Goal: Register for event/course

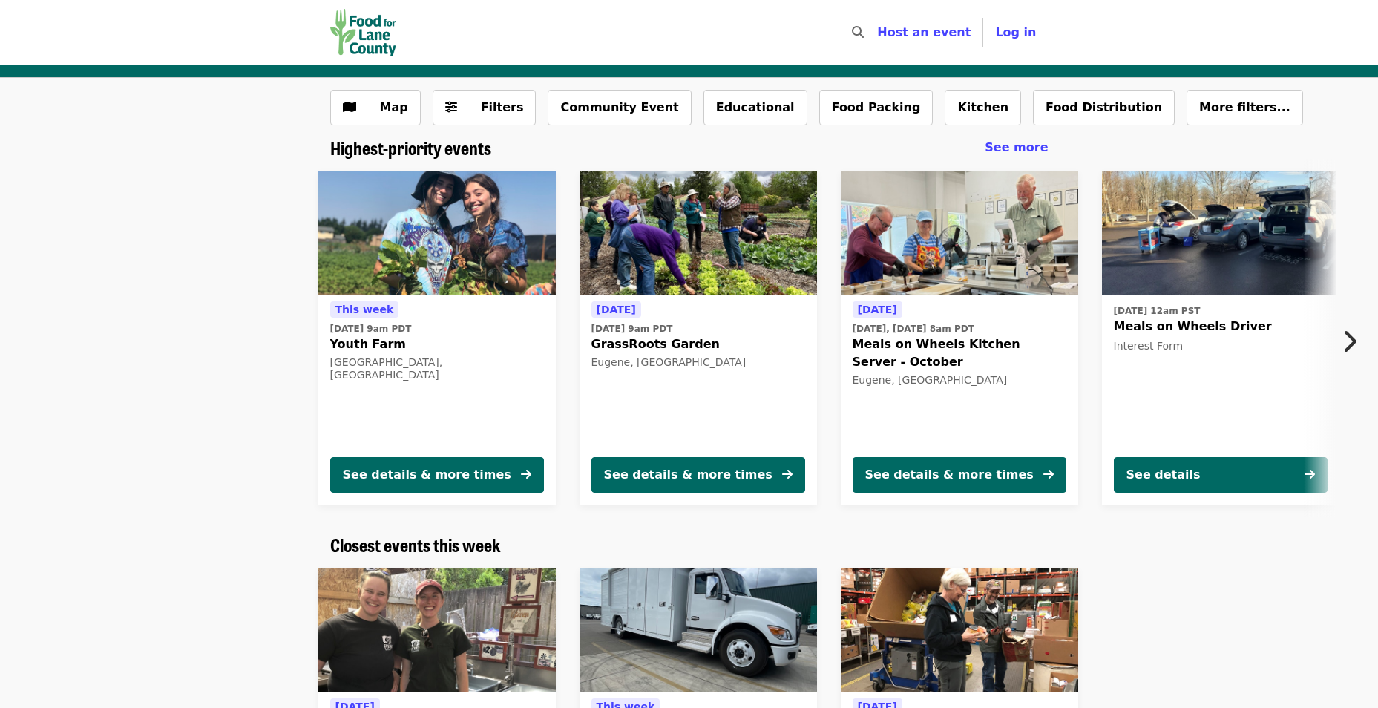
click at [1347, 340] on icon "chevron-right icon" at bounding box center [1349, 341] width 15 height 28
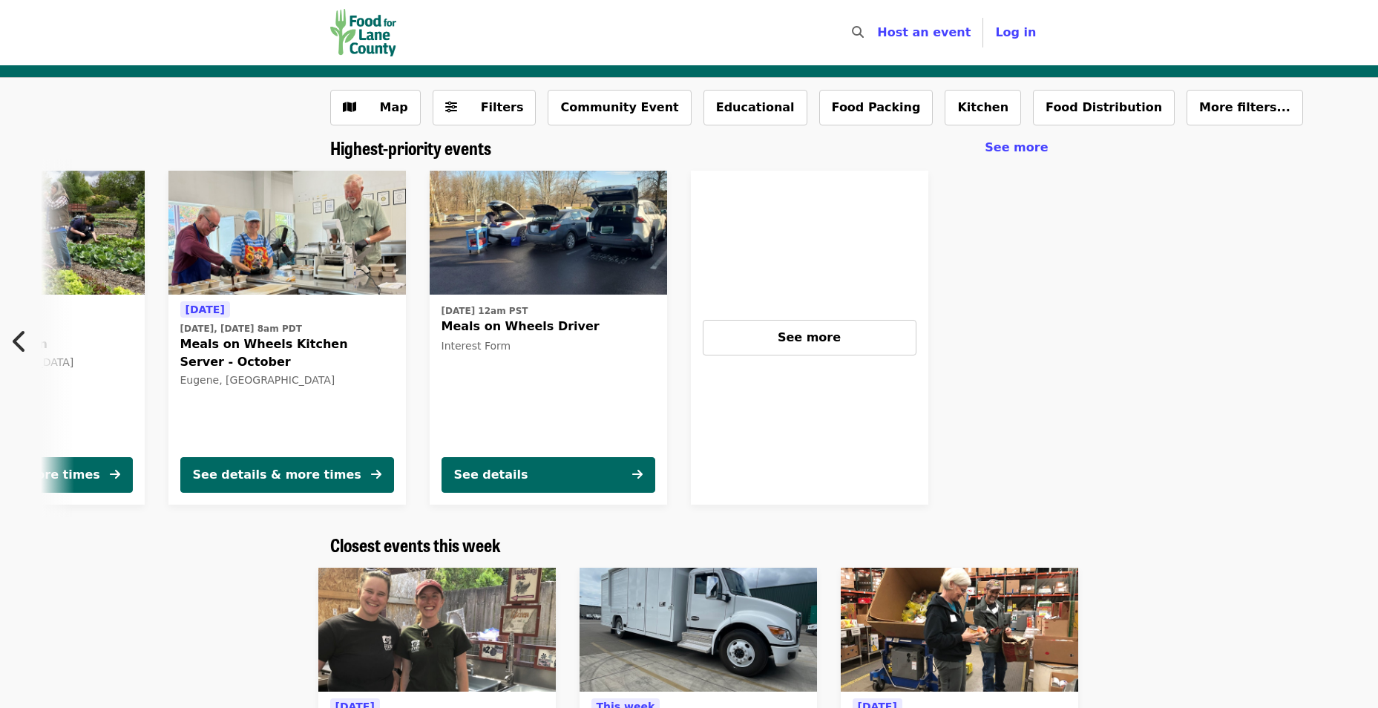
scroll to position [0, 691]
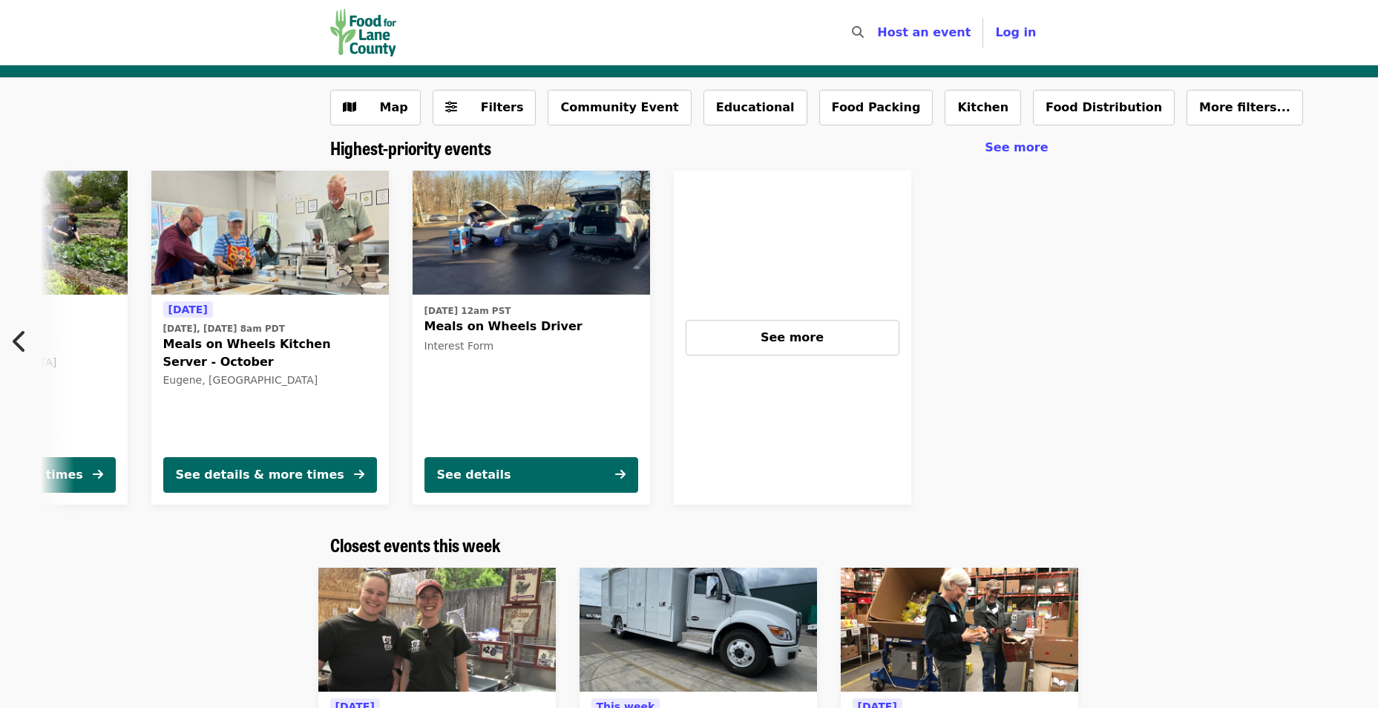
click at [19, 332] on icon "chevron-left icon" at bounding box center [20, 341] width 15 height 28
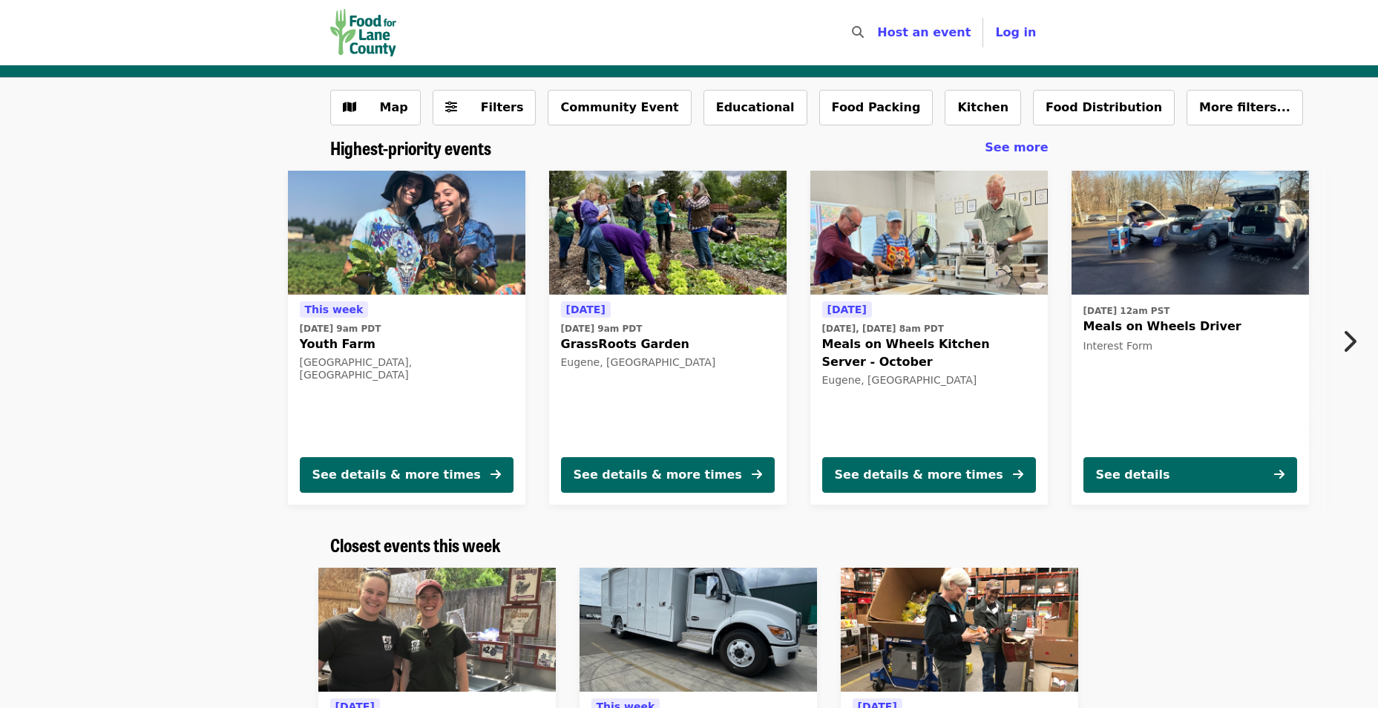
scroll to position [0, 0]
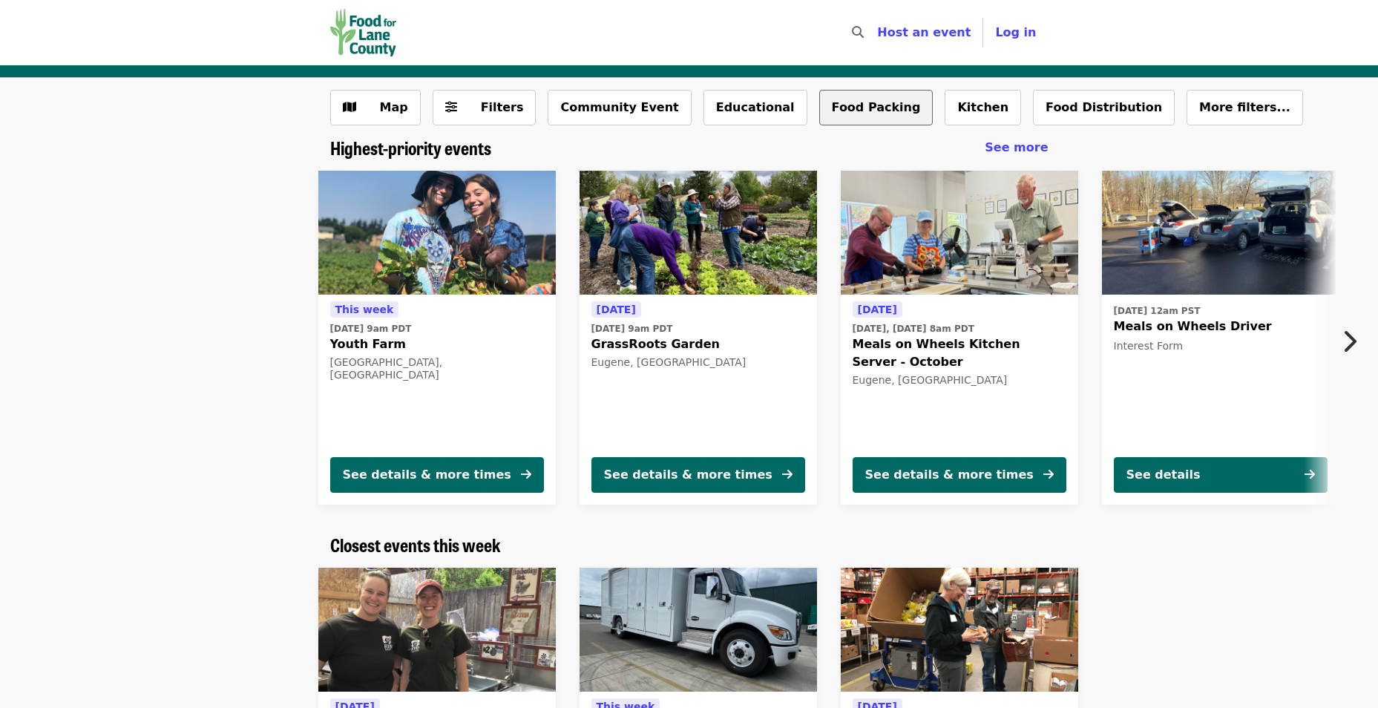
click at [825, 114] on button "Food Packing" at bounding box center [876, 108] width 114 height 36
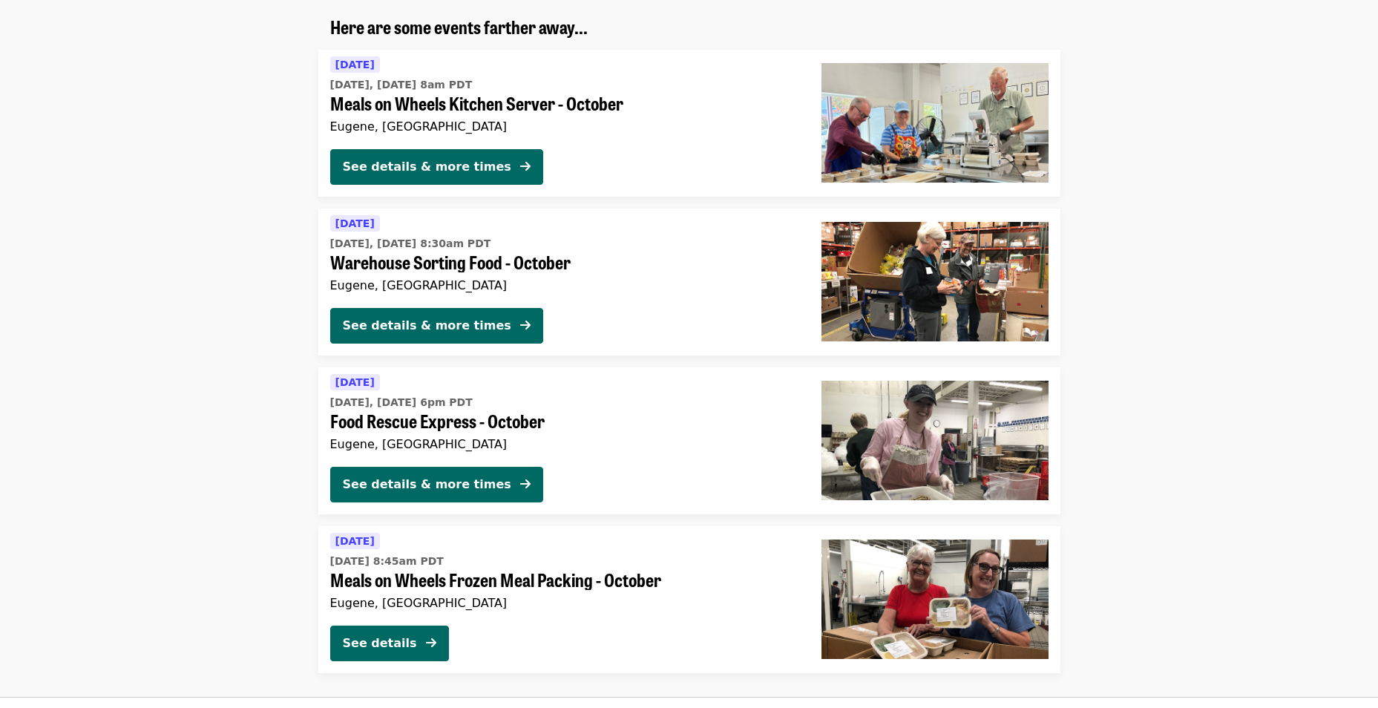
scroll to position [297, 0]
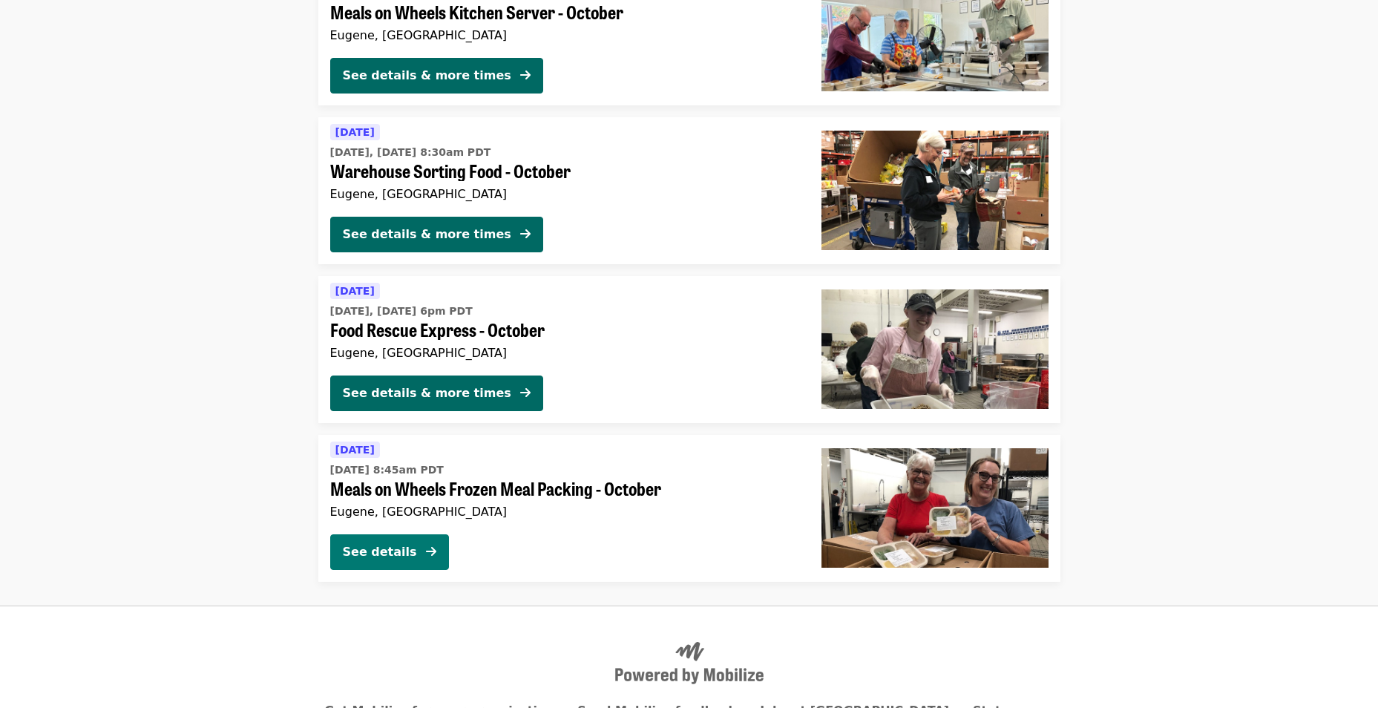
click at [426, 551] on icon "arrow-right icon" at bounding box center [431, 552] width 10 height 14
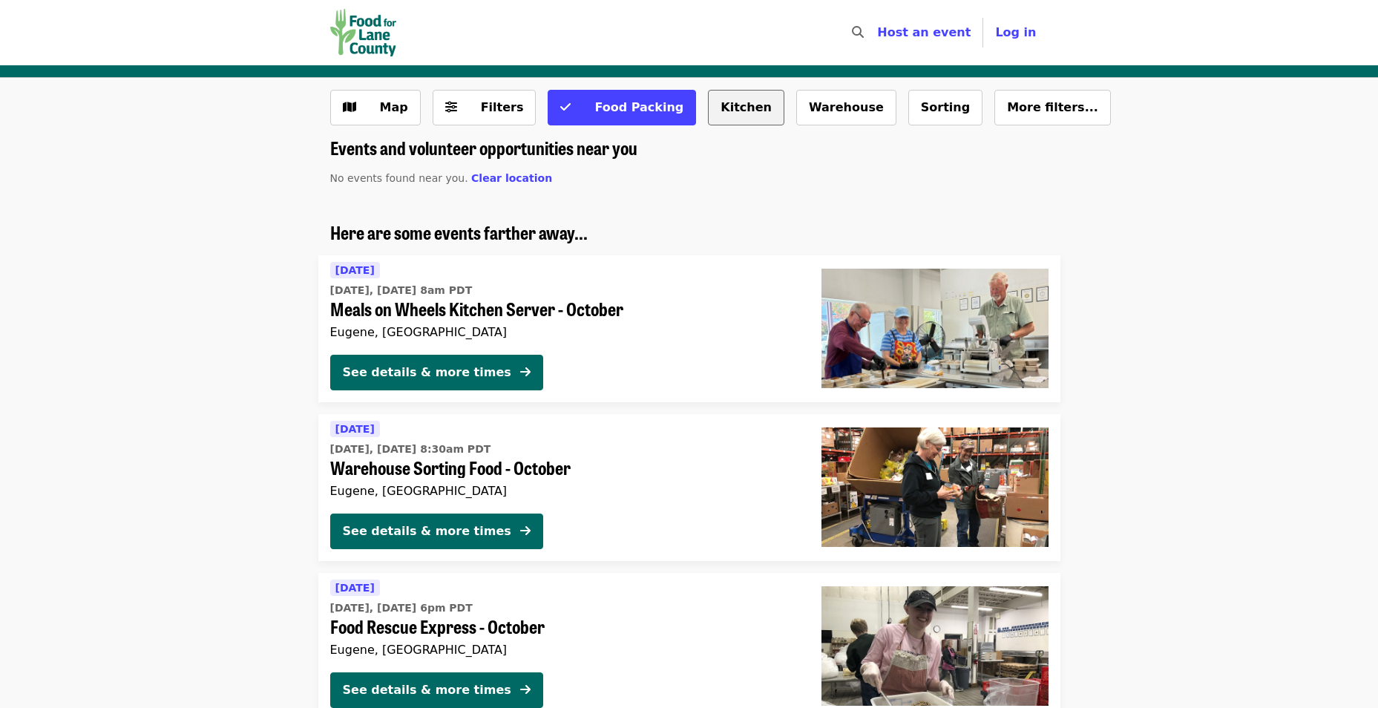
click at [708, 116] on button "Kitchen" at bounding box center [746, 108] width 76 height 36
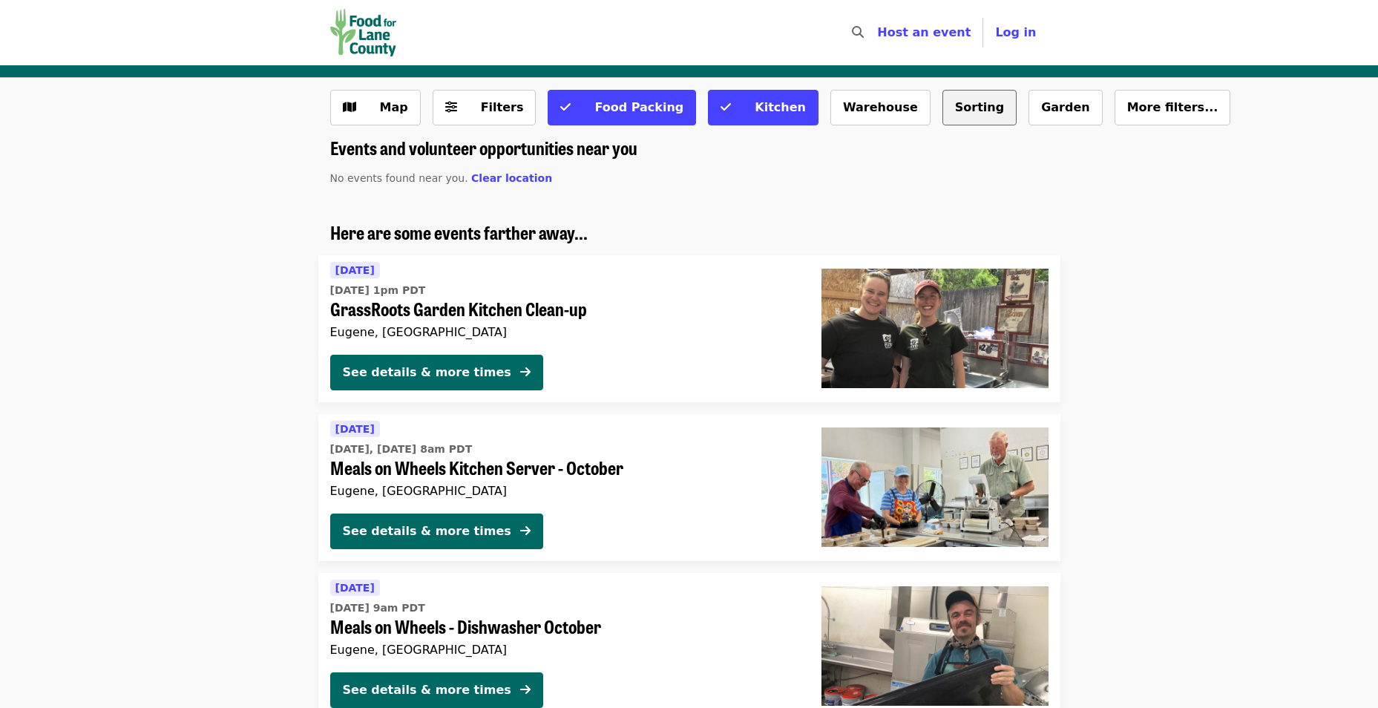
click at [942, 105] on button "Sorting" at bounding box center [979, 108] width 74 height 36
click at [830, 99] on button "Warehouse" at bounding box center [880, 108] width 100 height 36
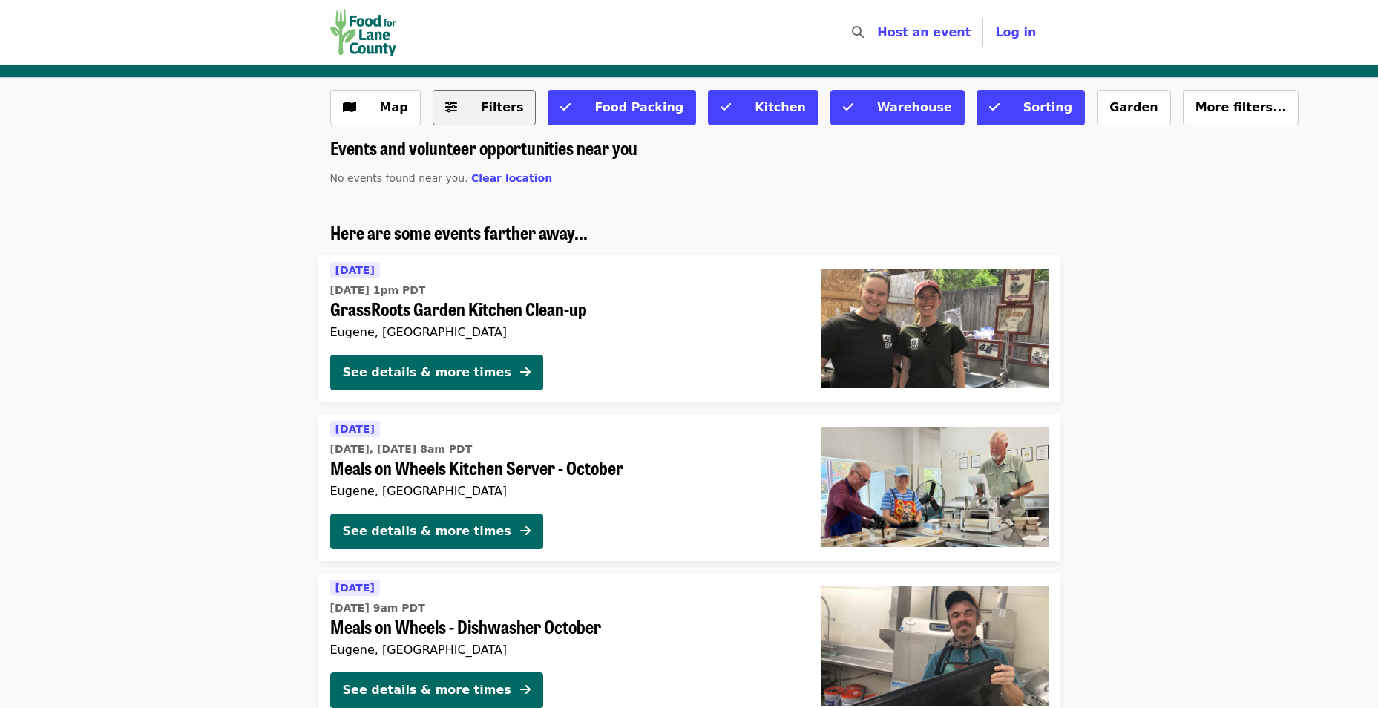
click at [472, 111] on span "Filters" at bounding box center [495, 108] width 58 height 18
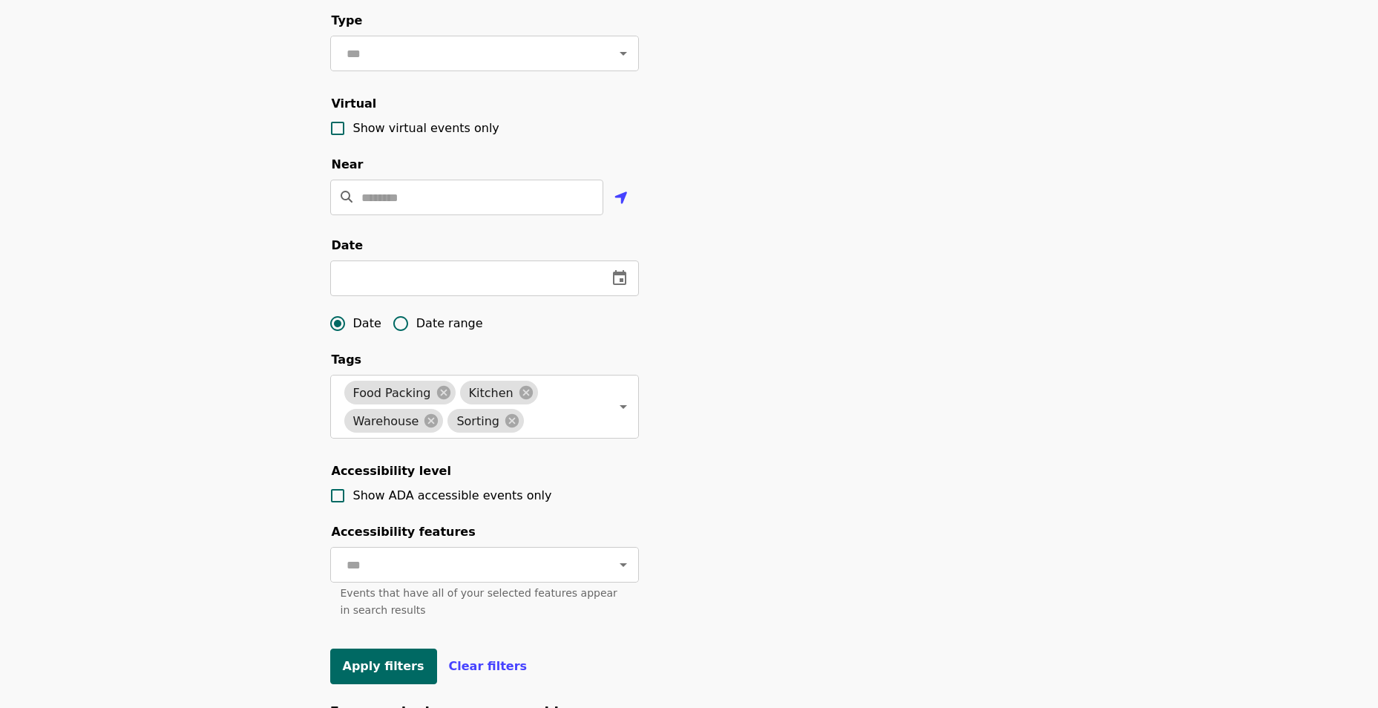
scroll to position [297, 0]
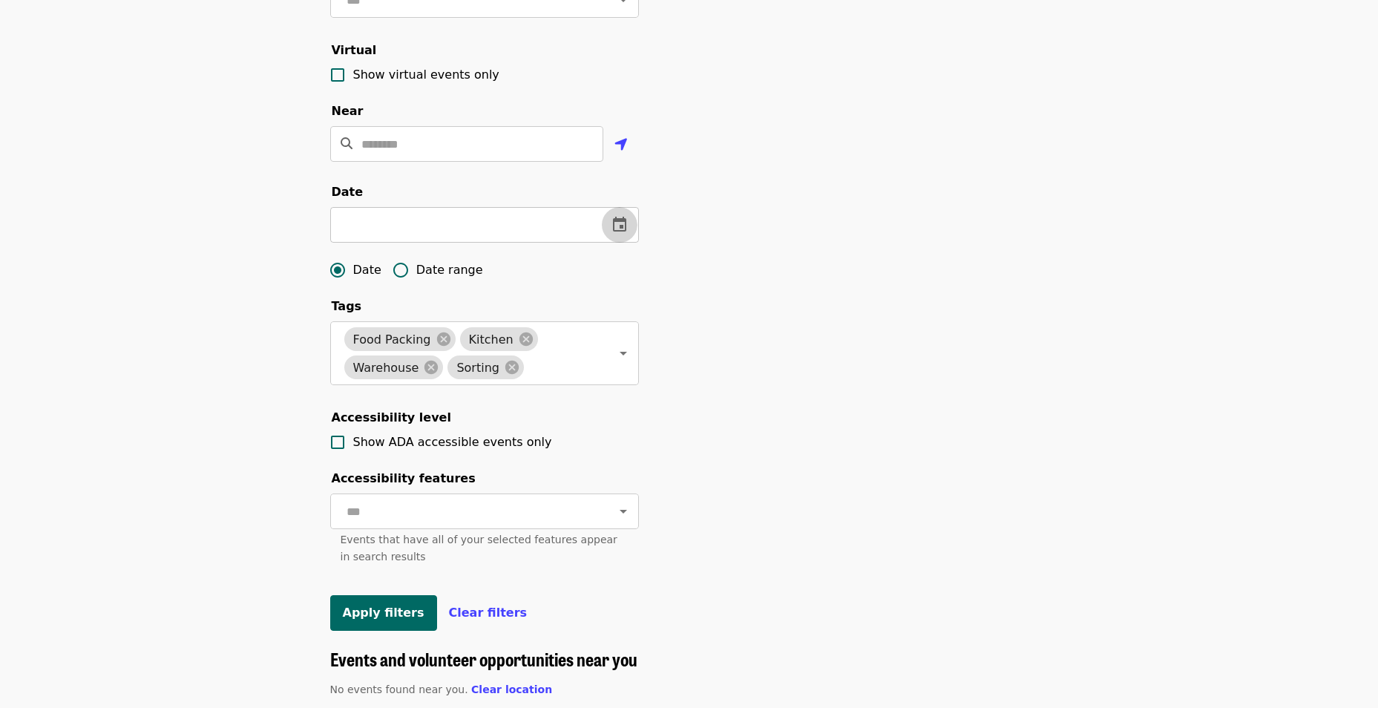
click at [622, 232] on icon "change date" at bounding box center [619, 224] width 13 height 15
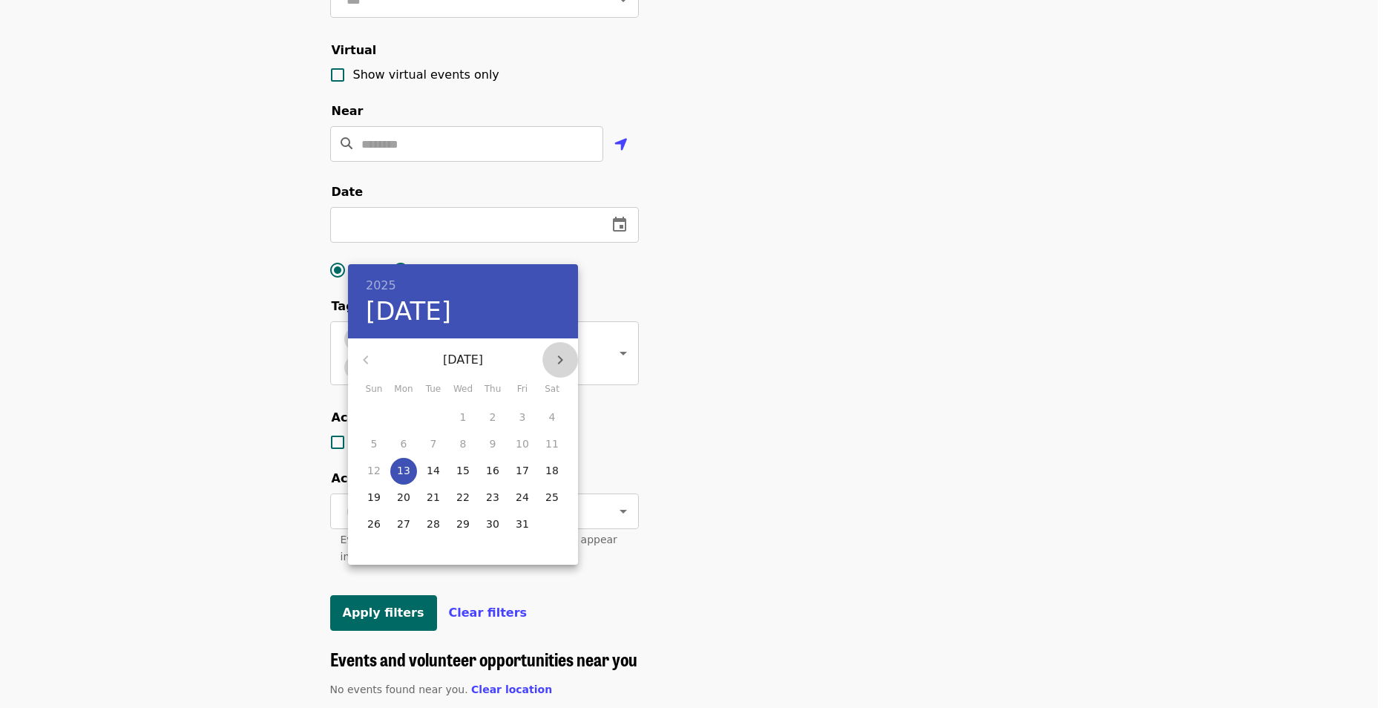
click at [567, 361] on icon "button" at bounding box center [560, 360] width 18 height 18
click at [496, 439] on span "6" at bounding box center [492, 443] width 27 height 15
type input "**********"
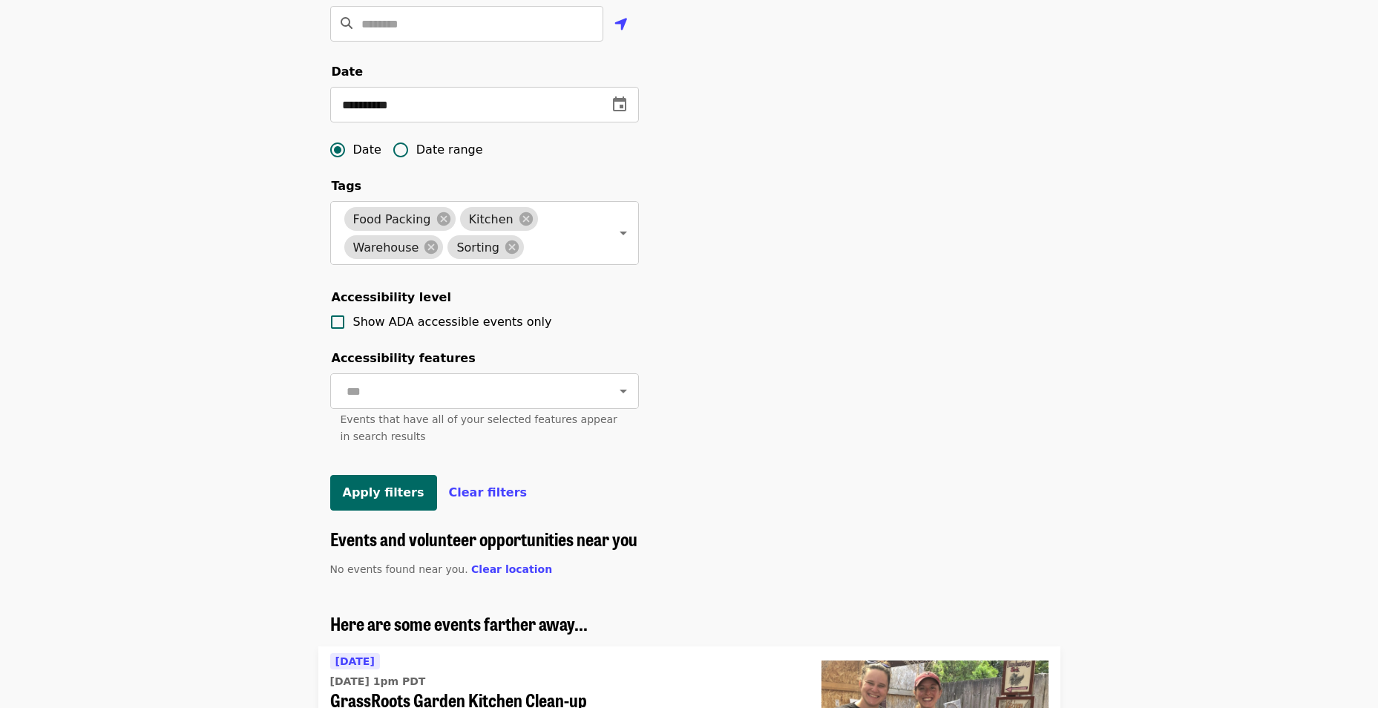
scroll to position [445, 0]
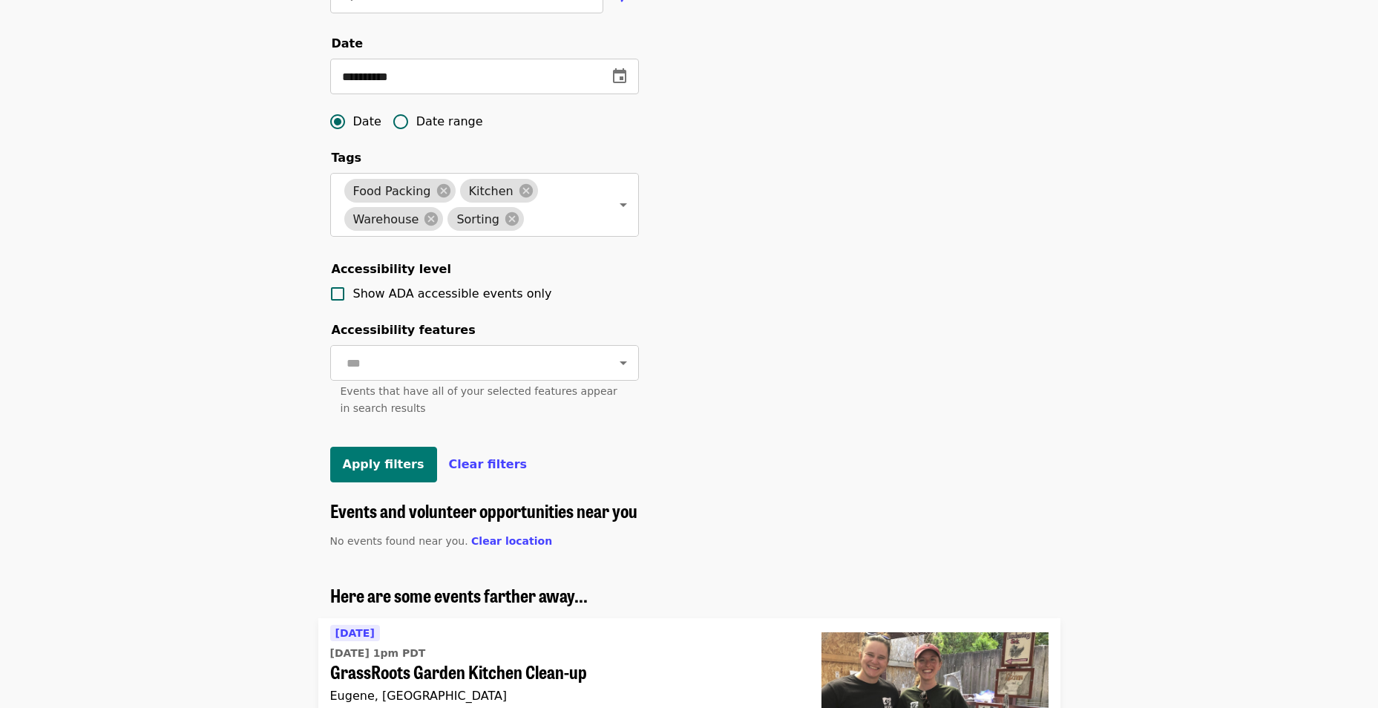
click at [380, 482] on button "Apply filters" at bounding box center [383, 465] width 107 height 36
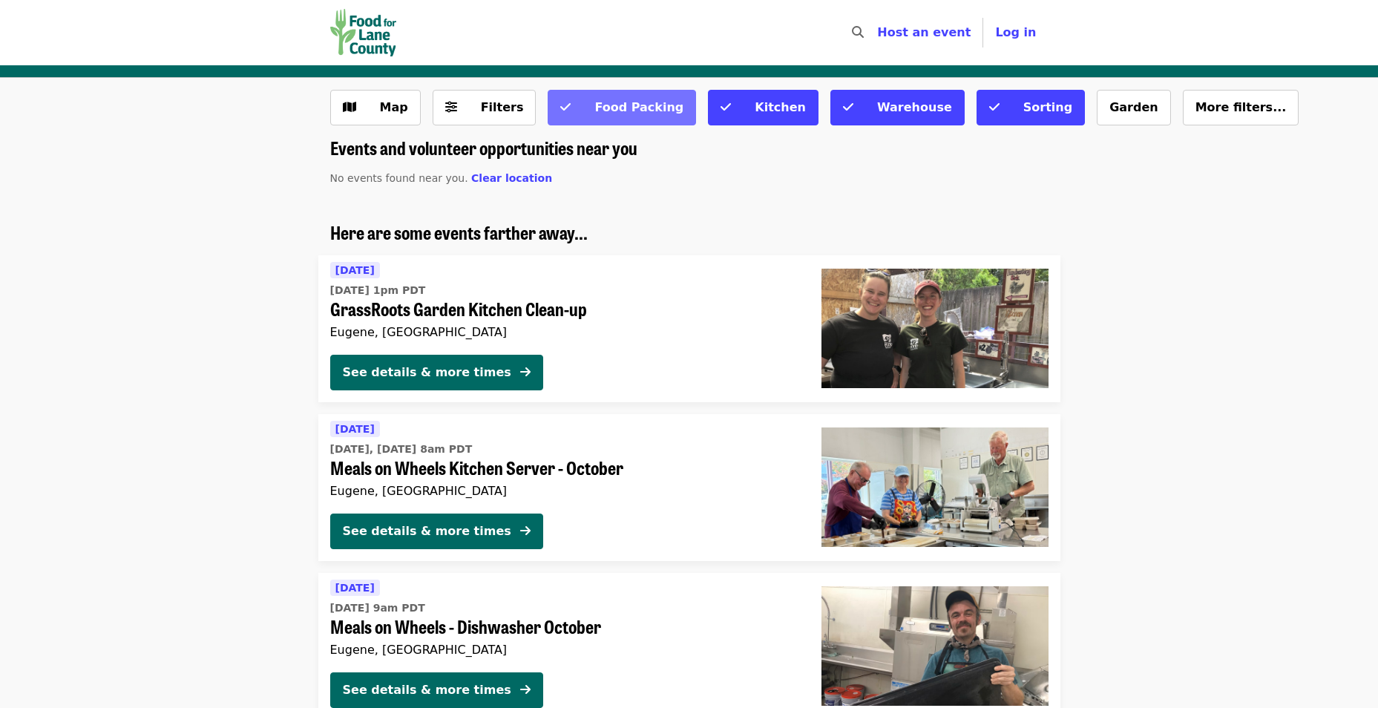
click at [614, 111] on span "Food Packing" at bounding box center [638, 107] width 89 height 14
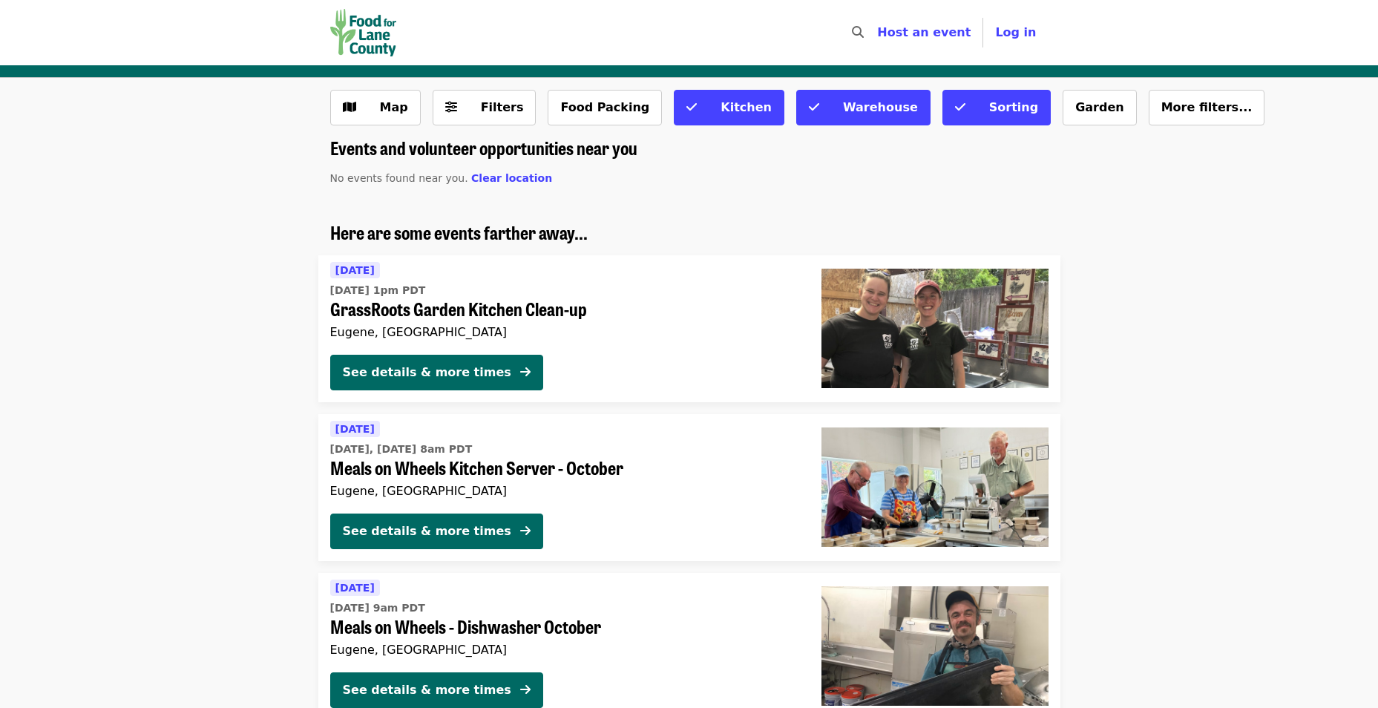
click at [720, 107] on span "Kitchen" at bounding box center [745, 107] width 51 height 14
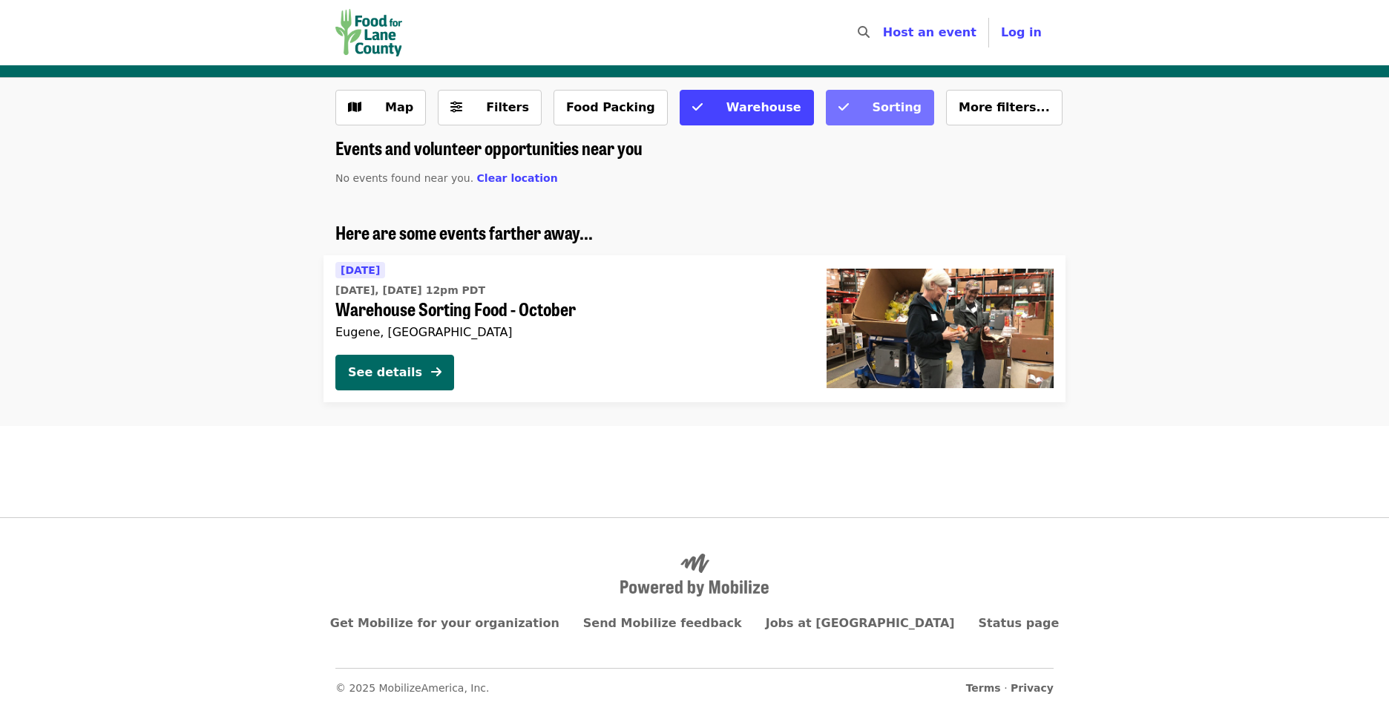
click at [826, 119] on button "Sorting" at bounding box center [880, 108] width 108 height 36
click at [726, 102] on span "Warehouse" at bounding box center [763, 107] width 75 height 14
click at [680, 90] on button "Warehouse" at bounding box center [747, 108] width 134 height 36
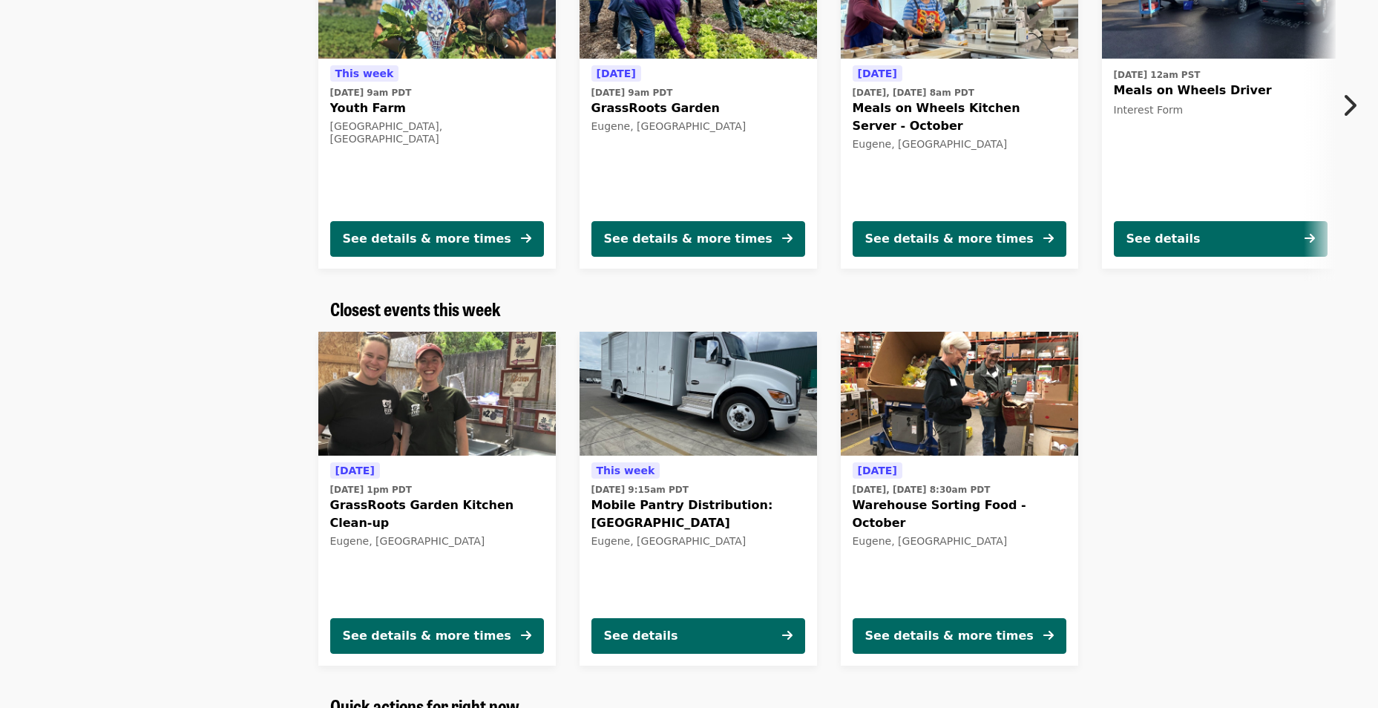
scroll to position [148, 0]
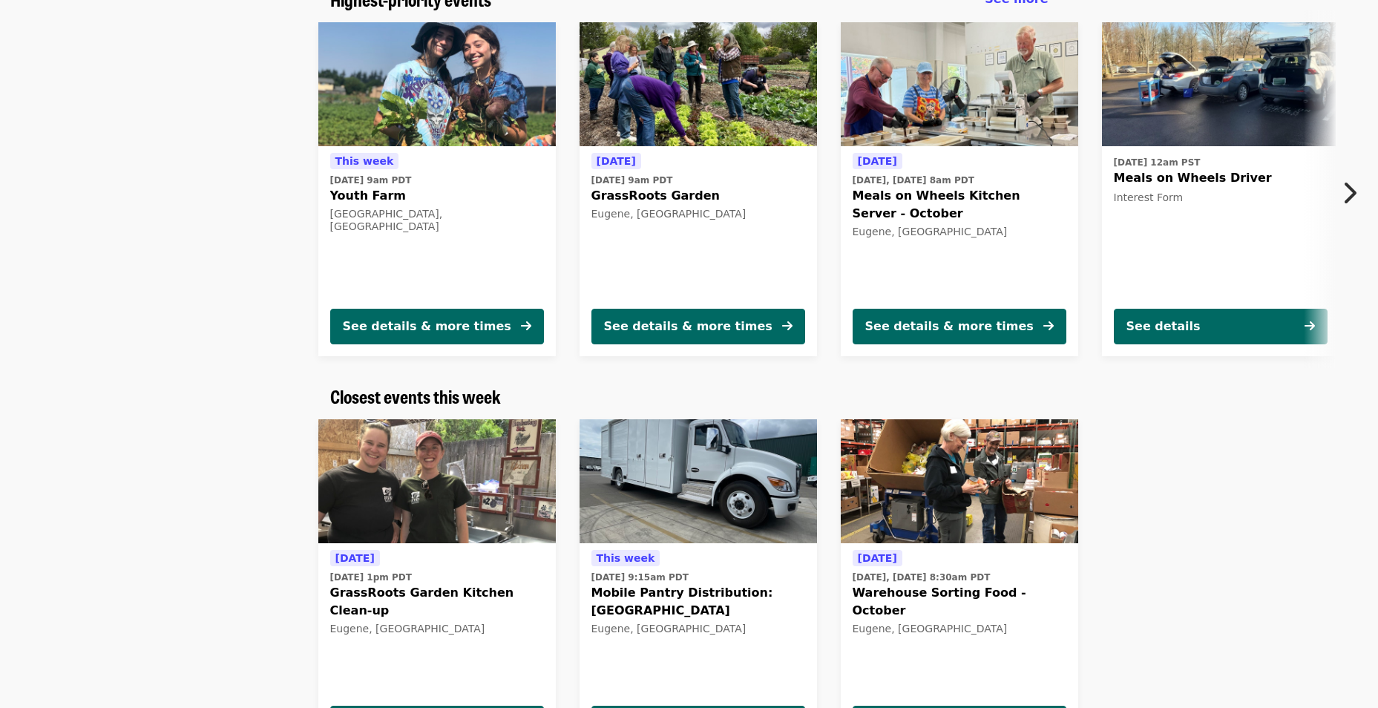
click at [1349, 197] on icon "chevron-right icon" at bounding box center [1349, 193] width 15 height 28
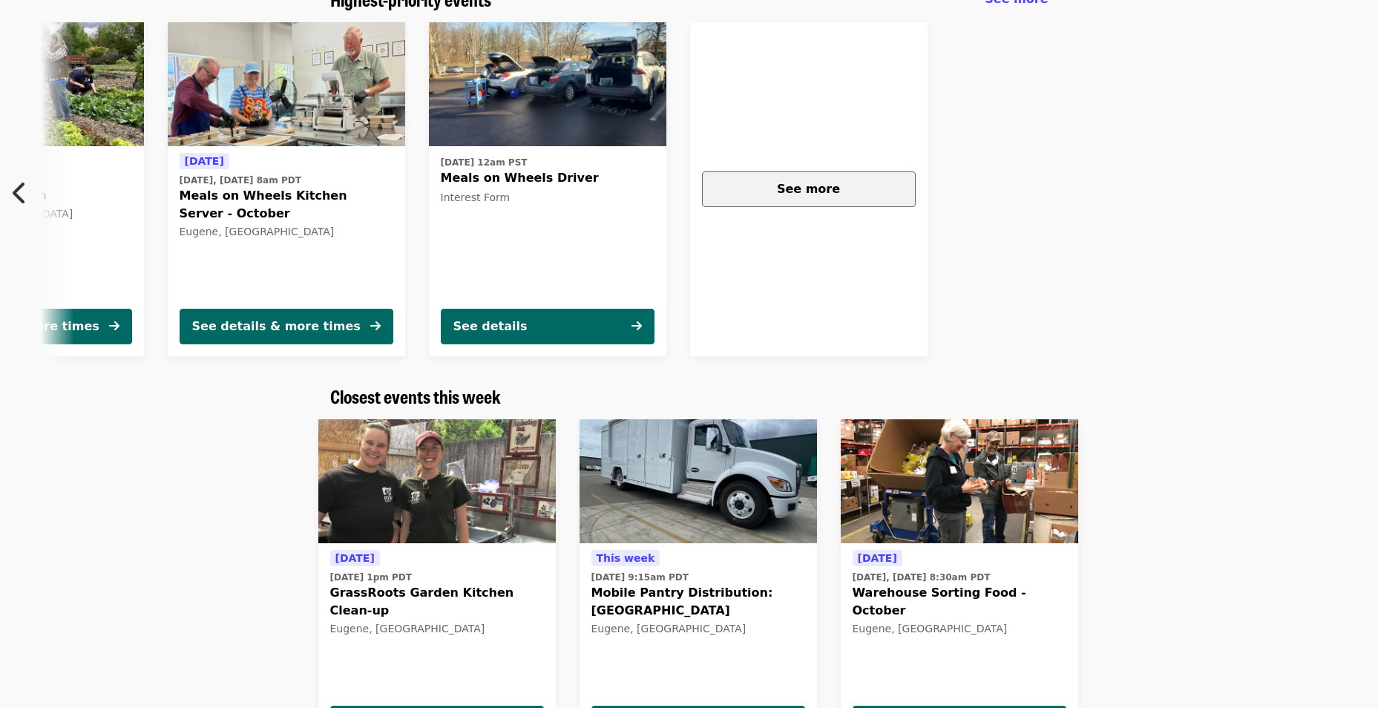
scroll to position [0, 691]
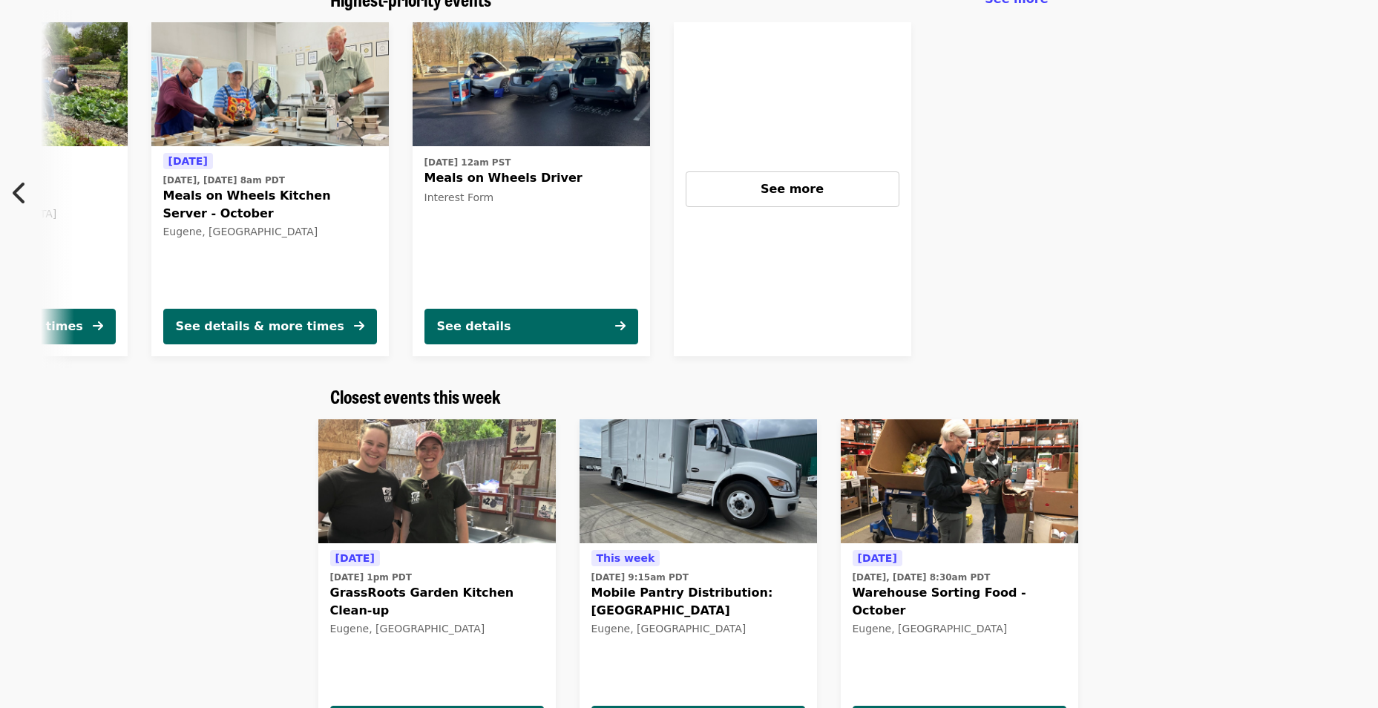
click at [24, 198] on icon "chevron-left icon" at bounding box center [20, 193] width 15 height 28
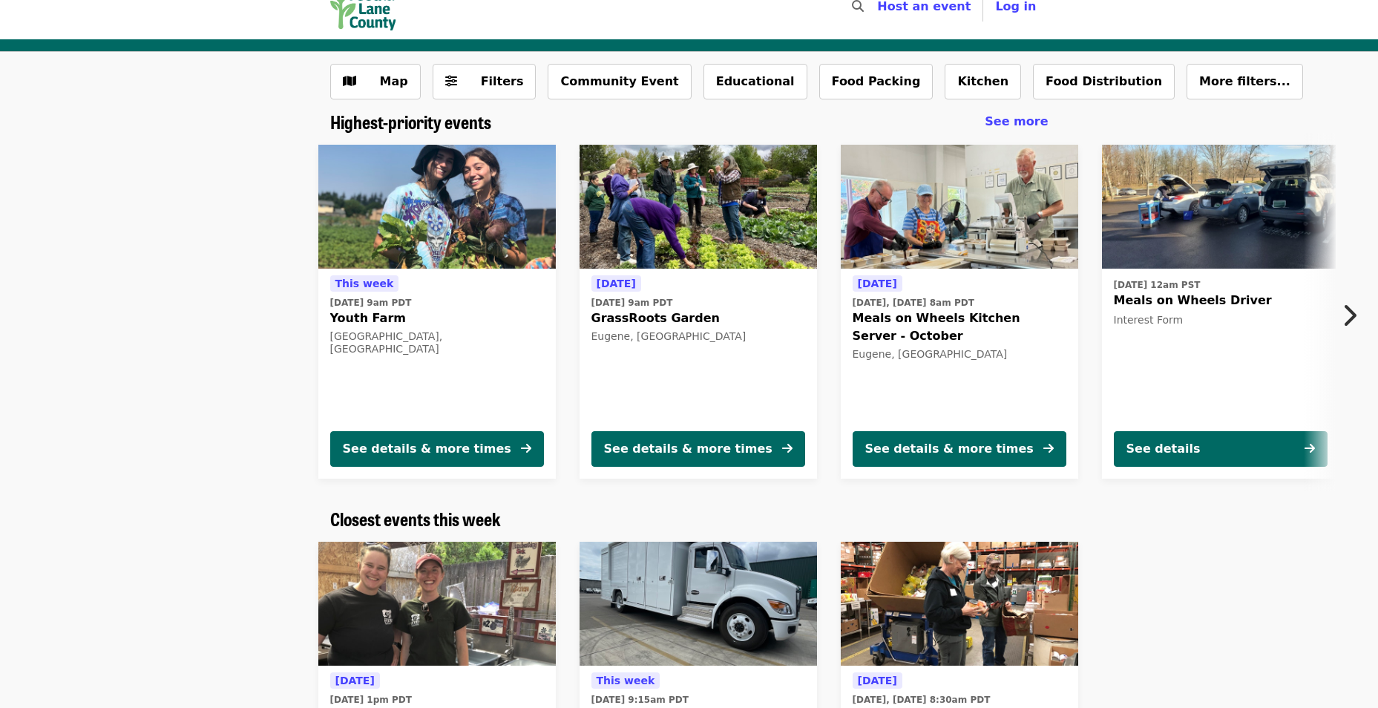
scroll to position [0, 0]
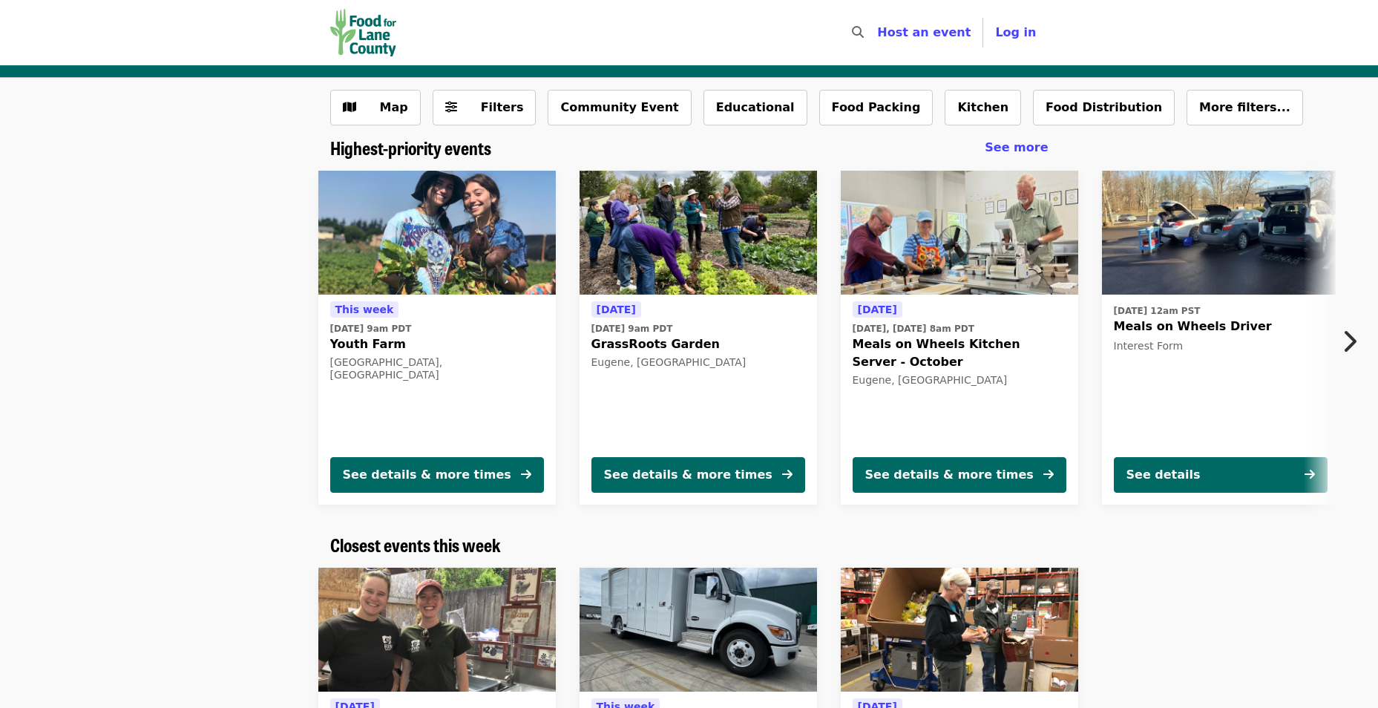
click at [1361, 0] on html "Skip to content ​ Host an event Host Log in Map Filters Community Event Educati…" at bounding box center [689, 354] width 1378 height 708
click at [375, 33] on img "Main navigation" at bounding box center [363, 32] width 67 height 47
click at [375, 30] on img "Main navigation" at bounding box center [363, 32] width 67 height 47
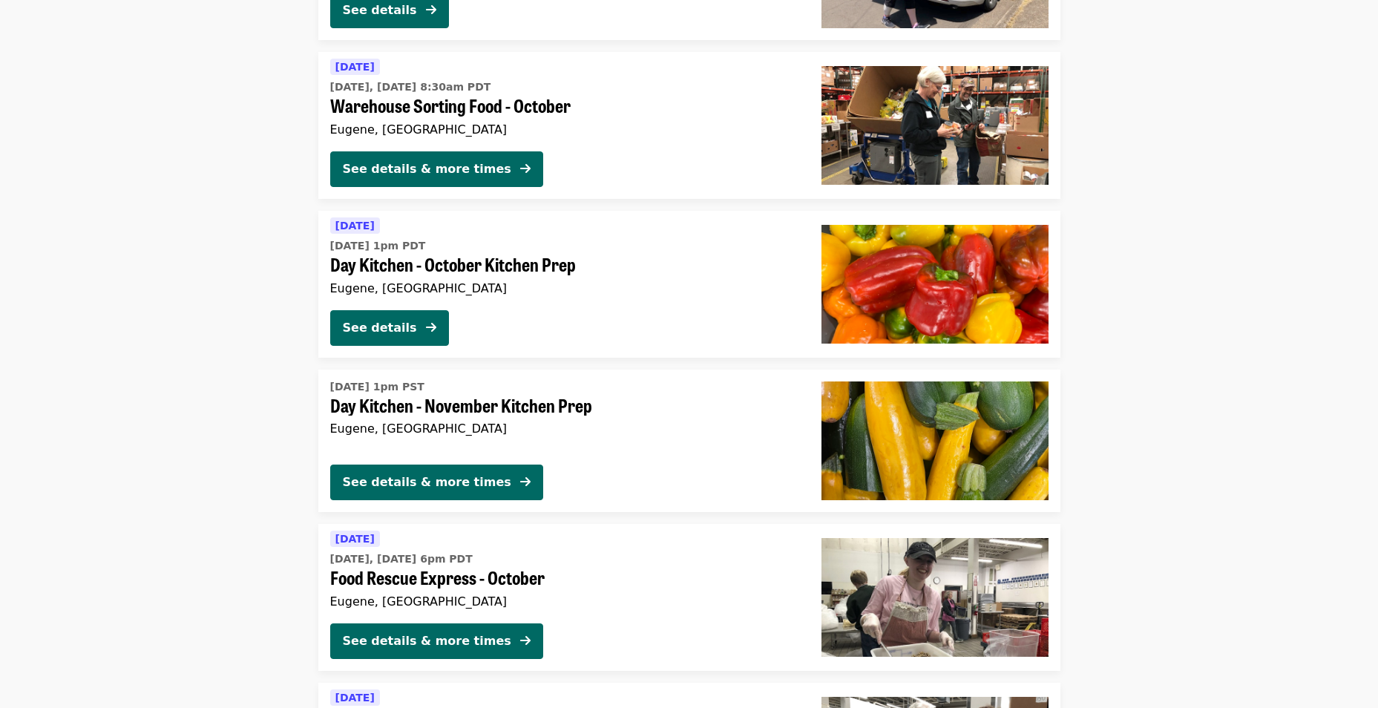
scroll to position [3339, 0]
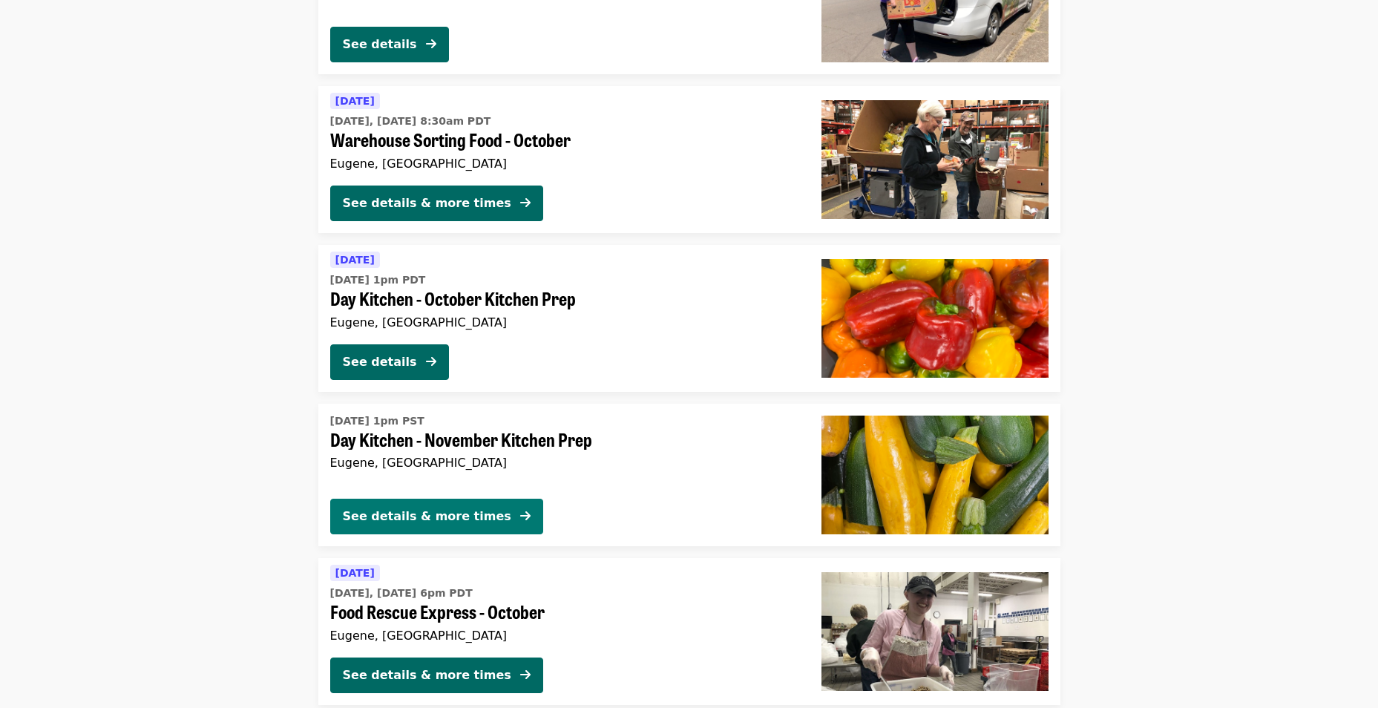
click at [475, 509] on div "See details & more times" at bounding box center [427, 517] width 168 height 18
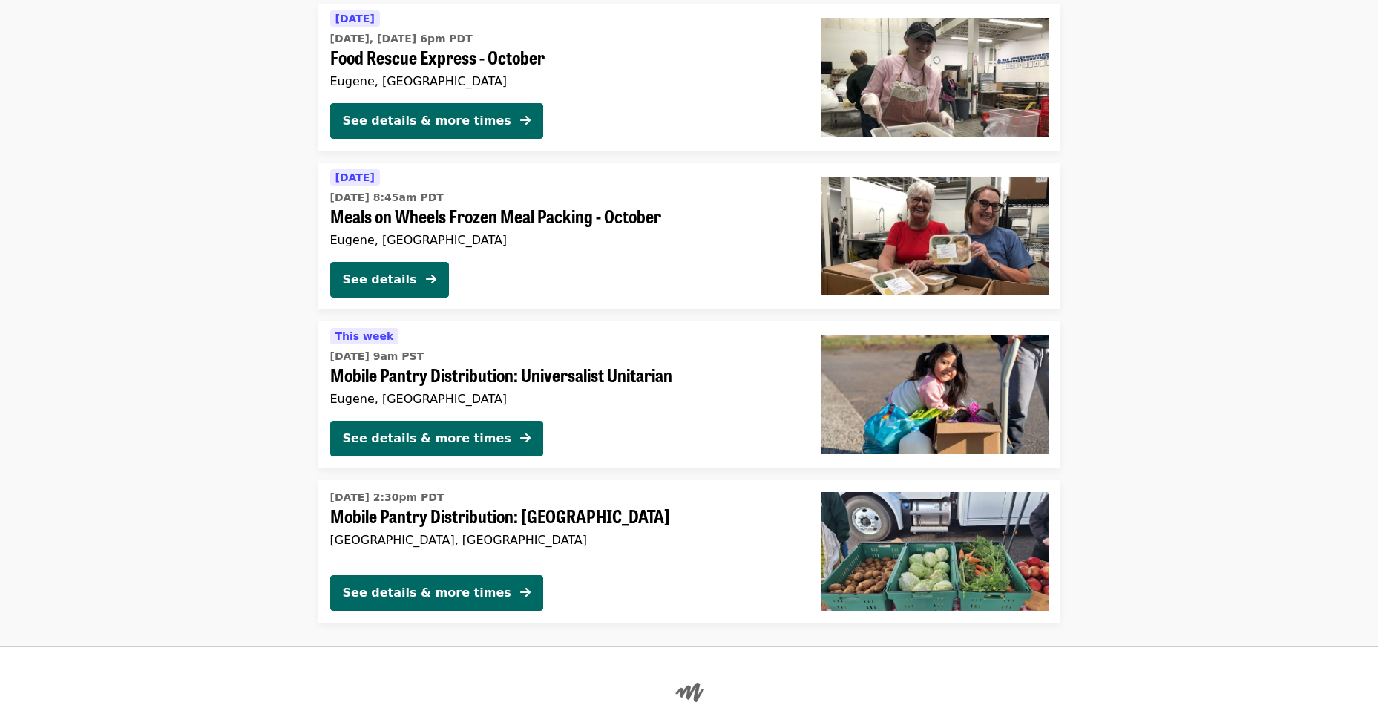
scroll to position [3800, 0]
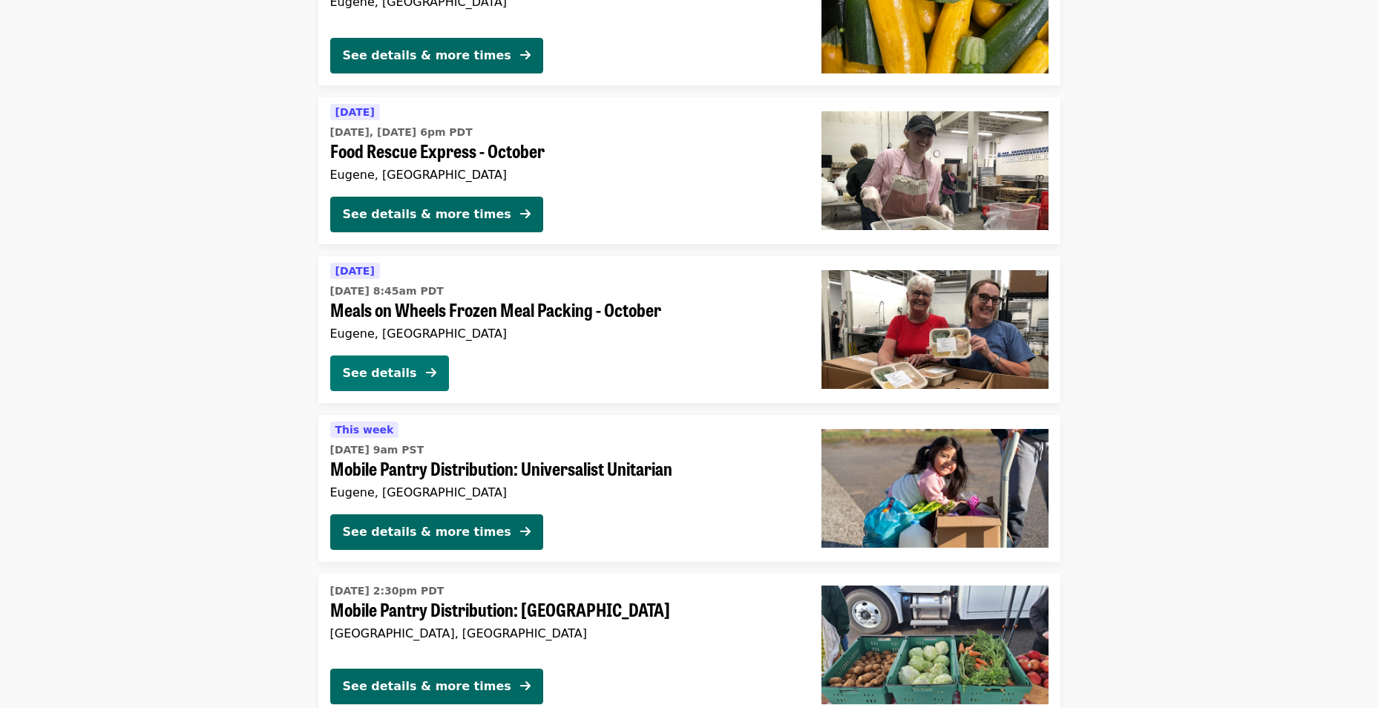
click at [430, 373] on icon "arrow-right icon" at bounding box center [431, 373] width 10 height 14
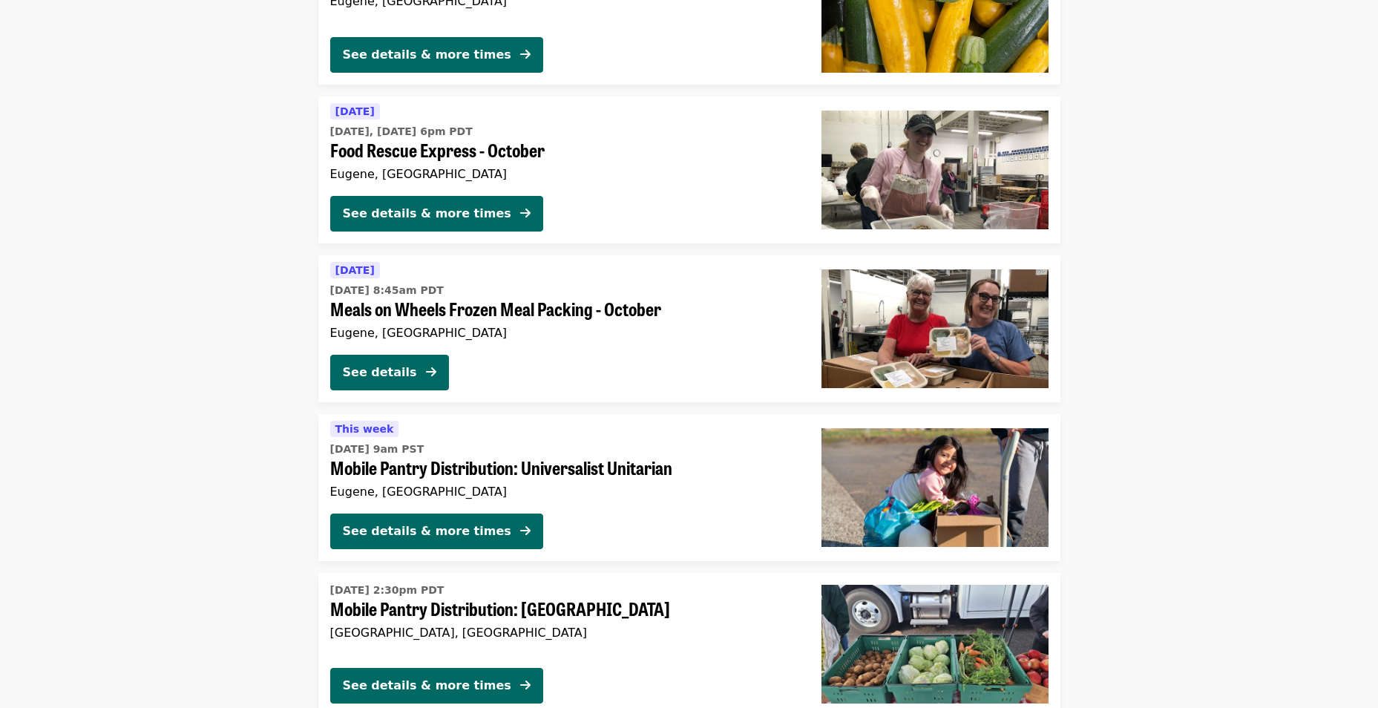
scroll to position [3800, 0]
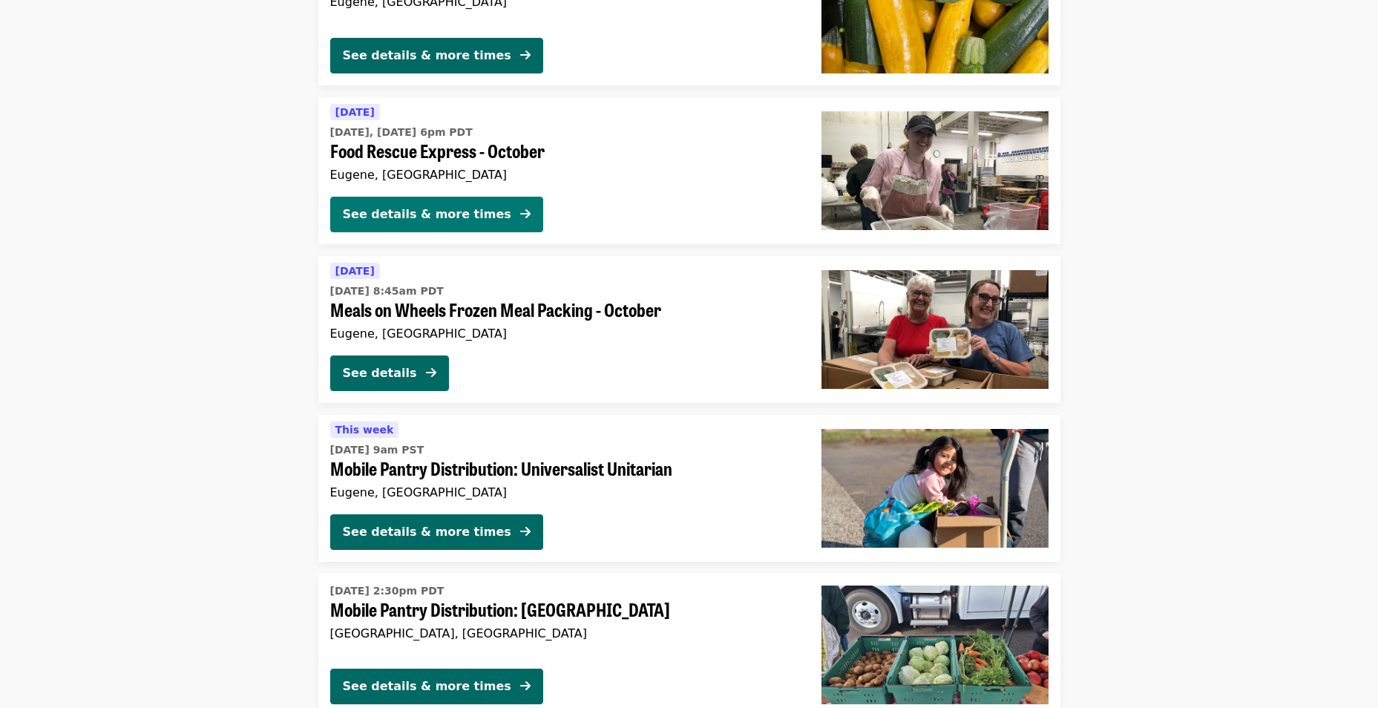
click at [407, 208] on div "See details & more times" at bounding box center [427, 215] width 168 height 18
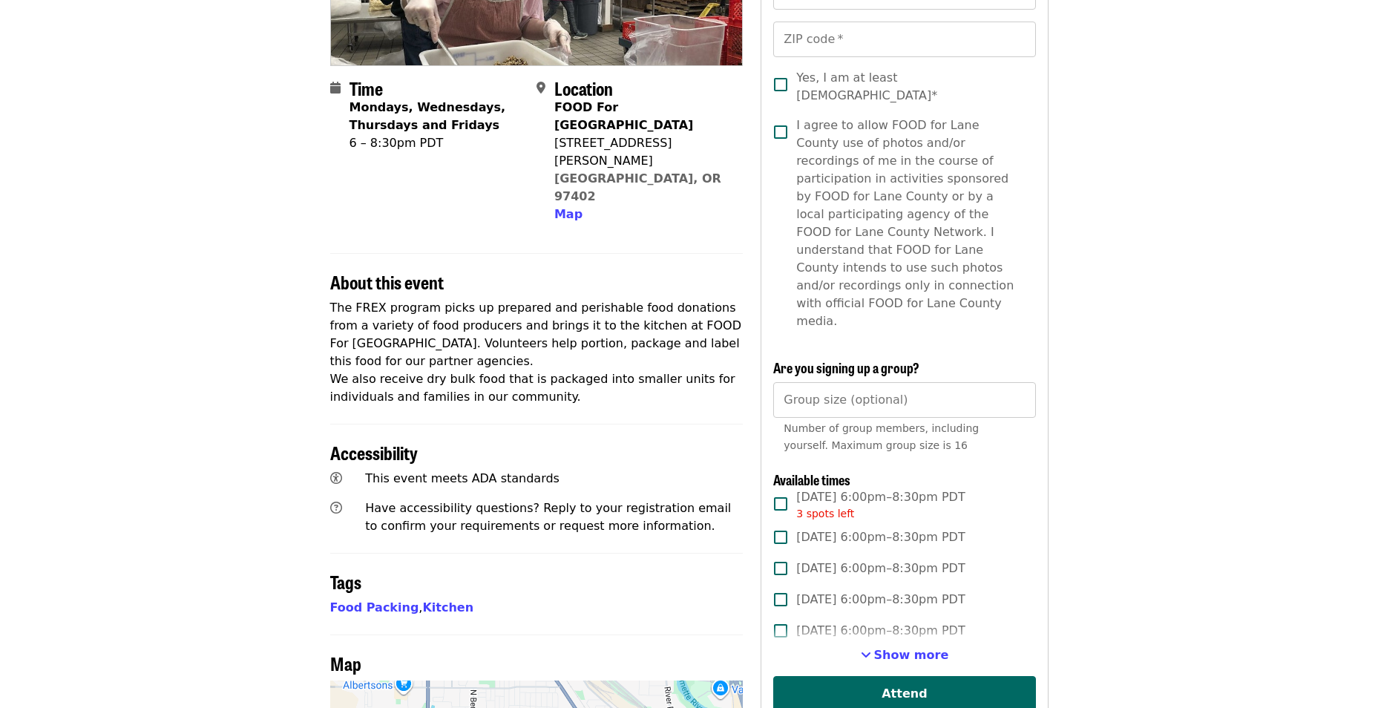
scroll to position [297, 0]
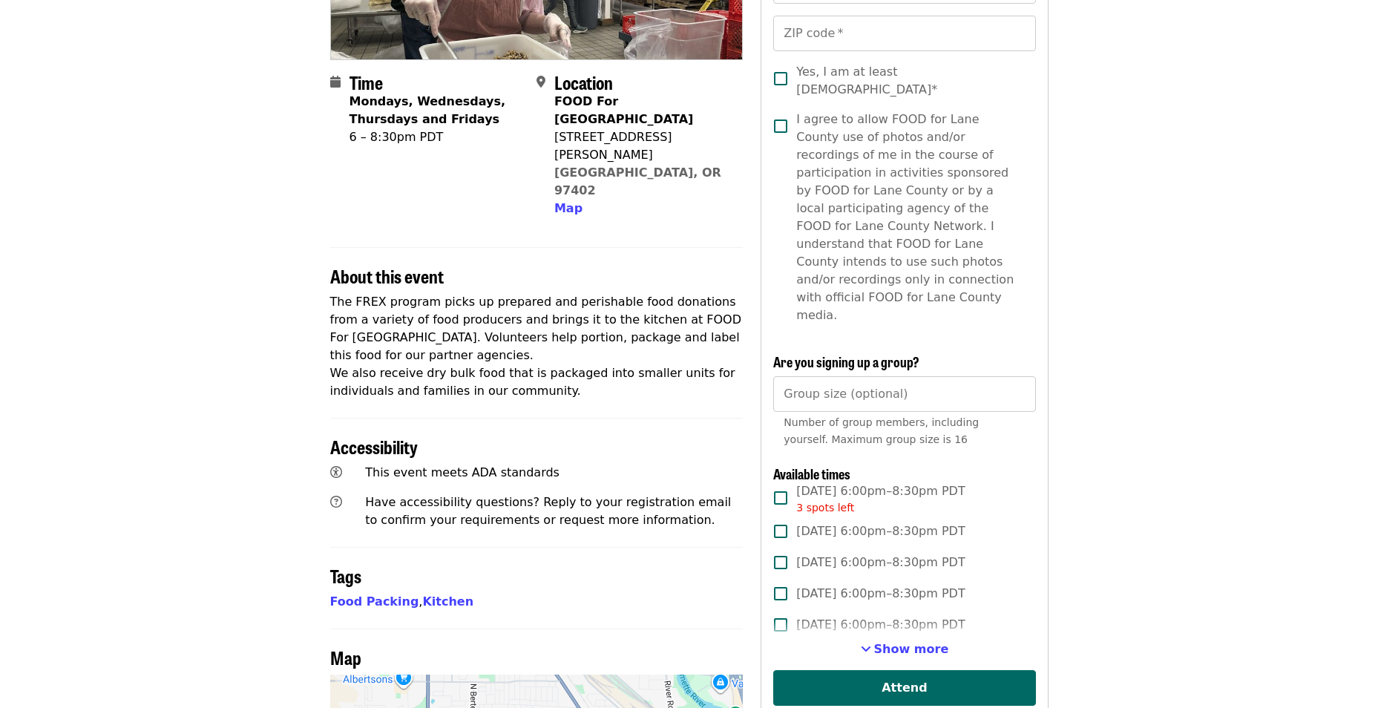
click at [896, 642] on span "Show more" at bounding box center [911, 649] width 75 height 14
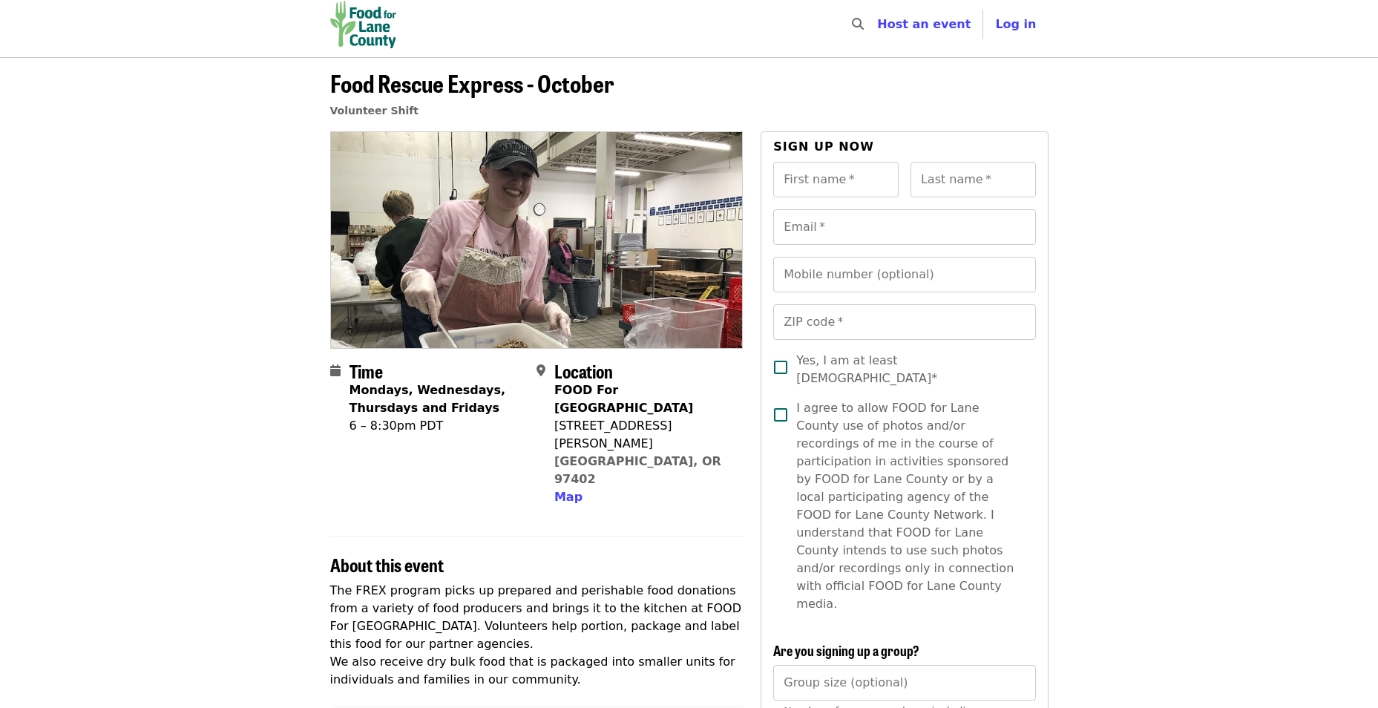
scroll to position [0, 0]
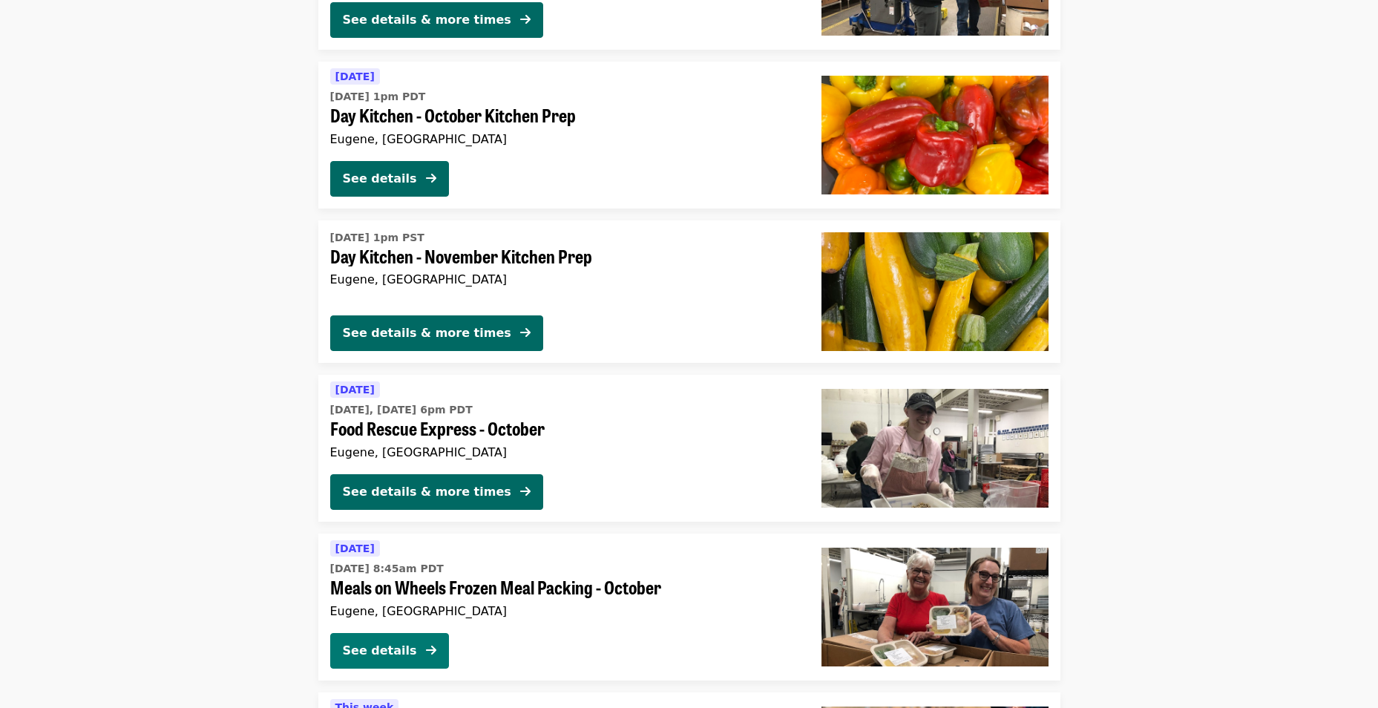
scroll to position [3503, 0]
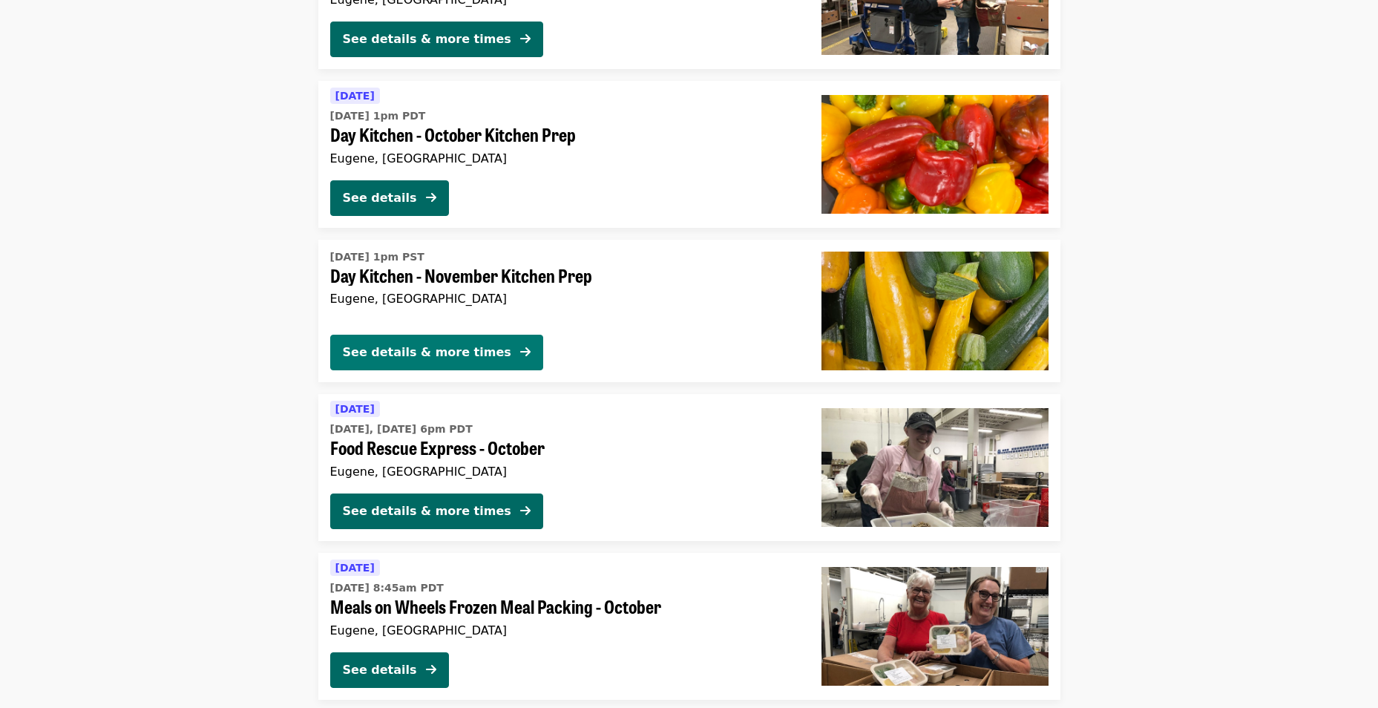
click at [395, 347] on div "See details & more times" at bounding box center [427, 353] width 168 height 18
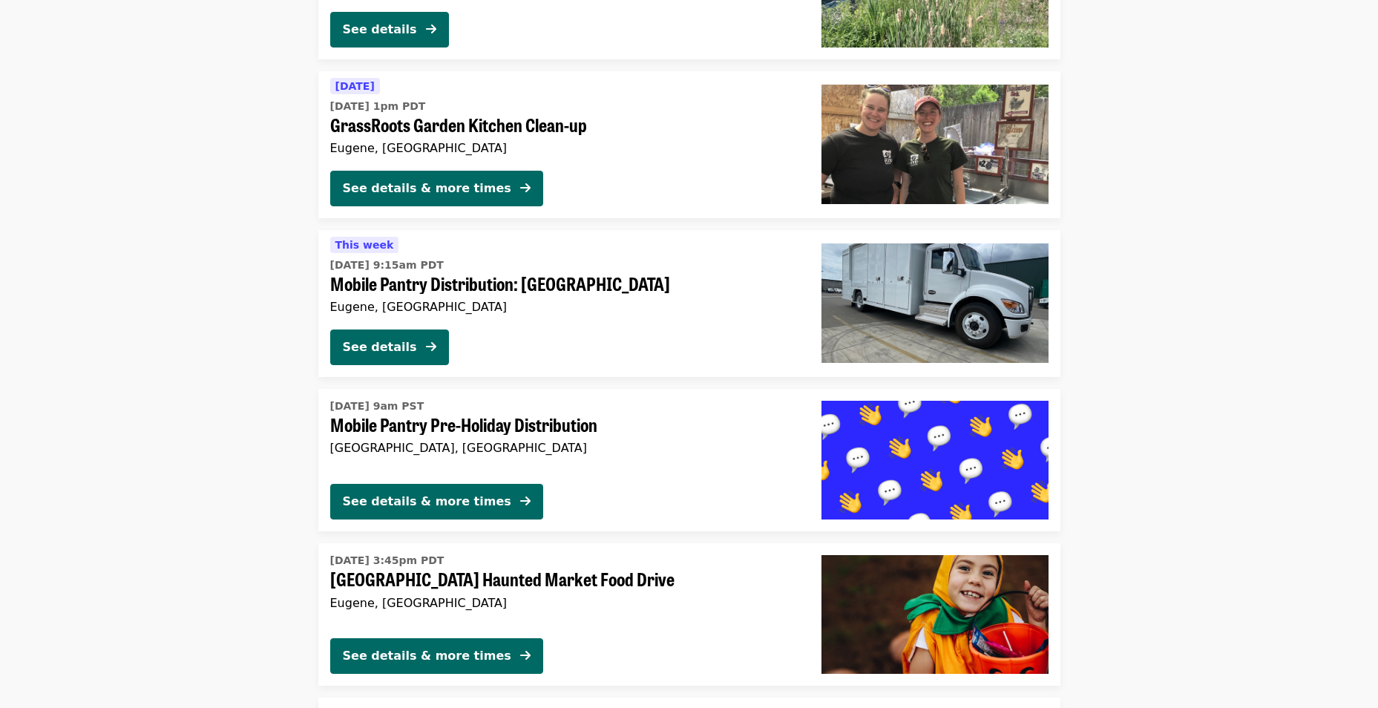
scroll to position [1832, 0]
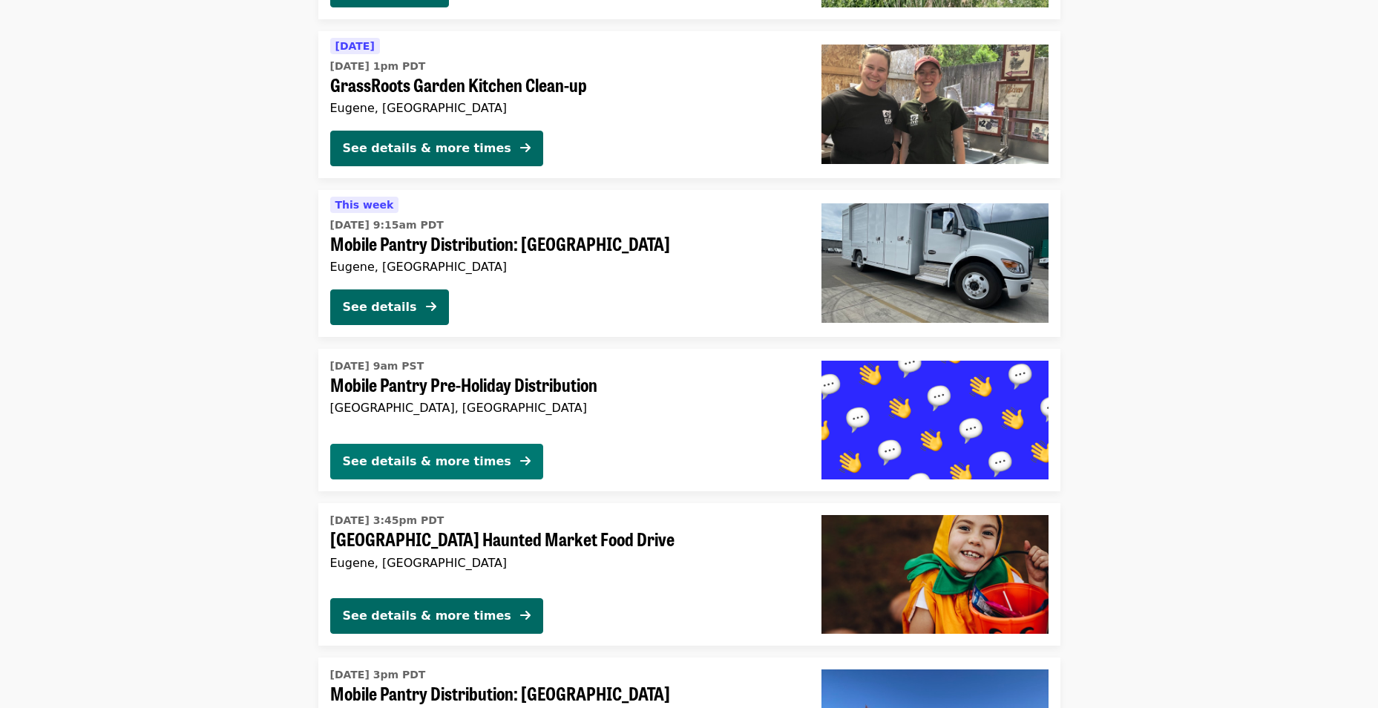
click at [461, 456] on div "See details & more times" at bounding box center [427, 462] width 168 height 18
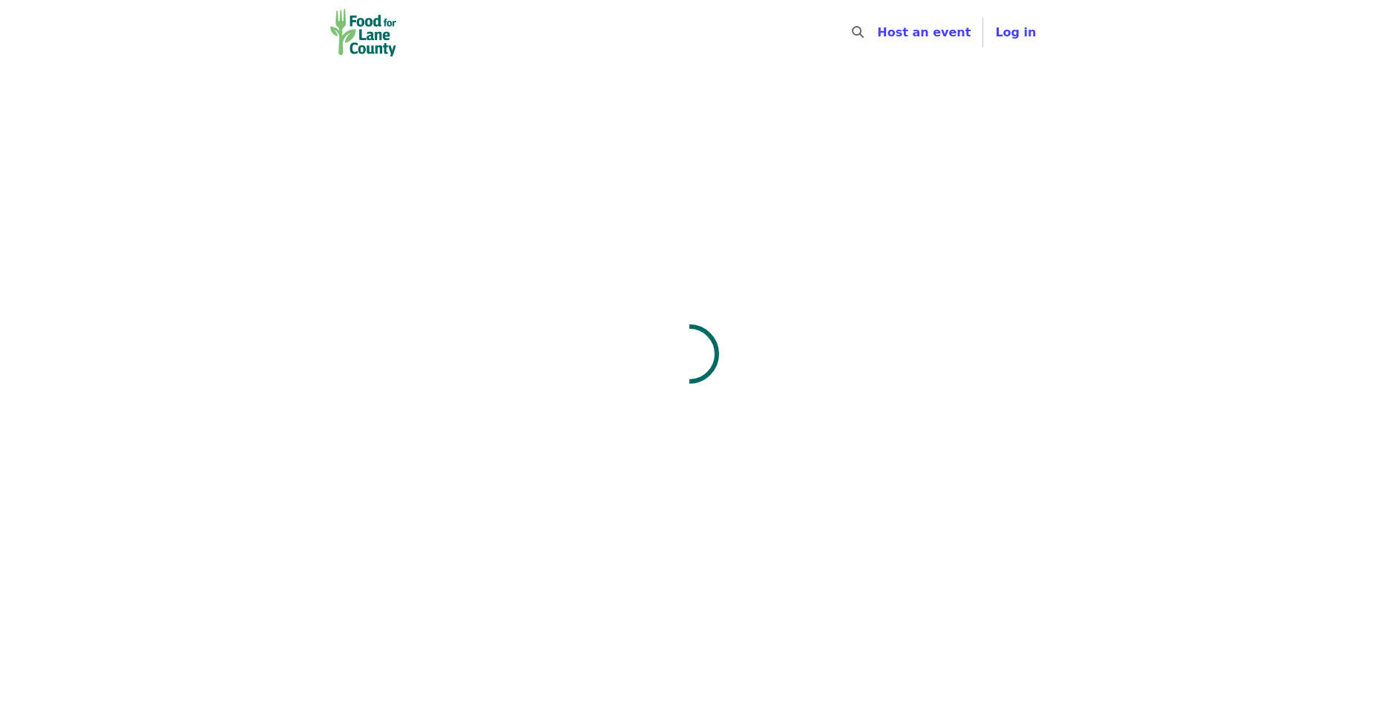
click at [463, 458] on div at bounding box center [689, 437] width 1378 height 708
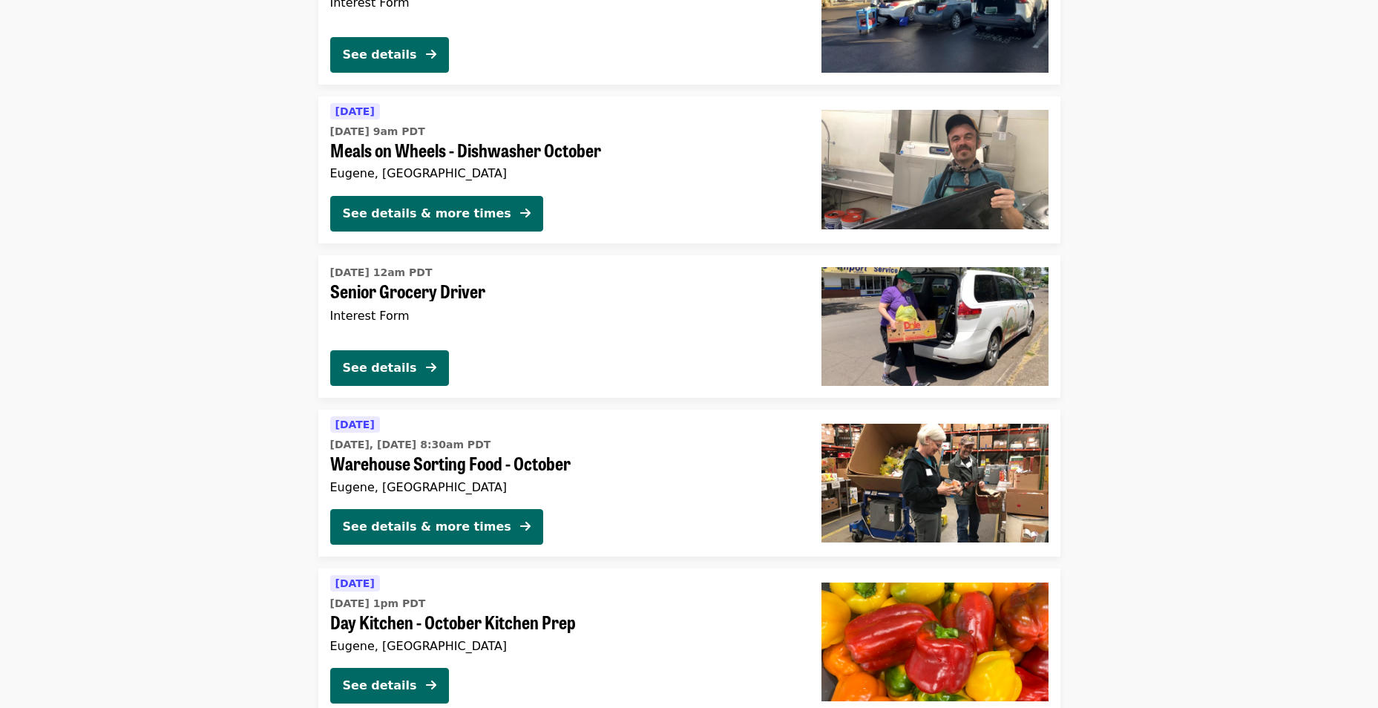
scroll to position [3036, 0]
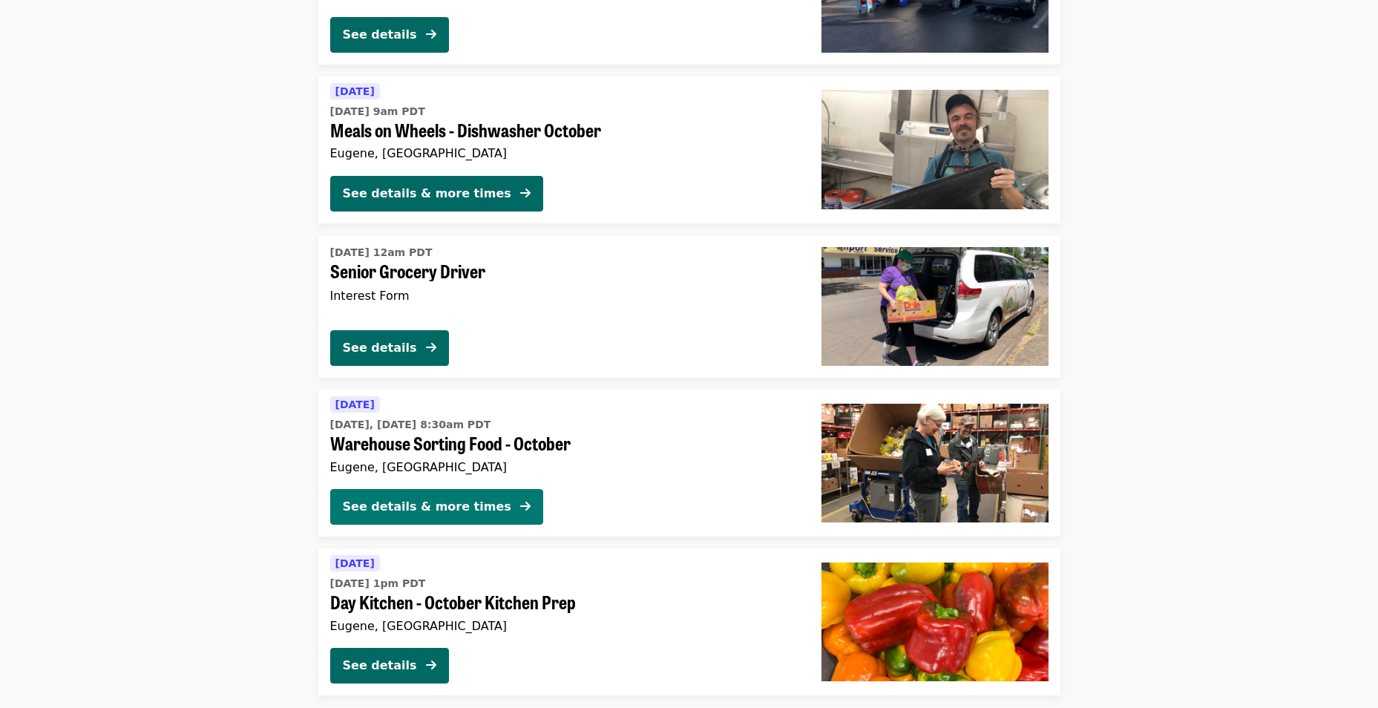
click at [520, 499] on icon "arrow-right icon" at bounding box center [525, 506] width 10 height 14
